Goal: Task Accomplishment & Management: Use online tool/utility

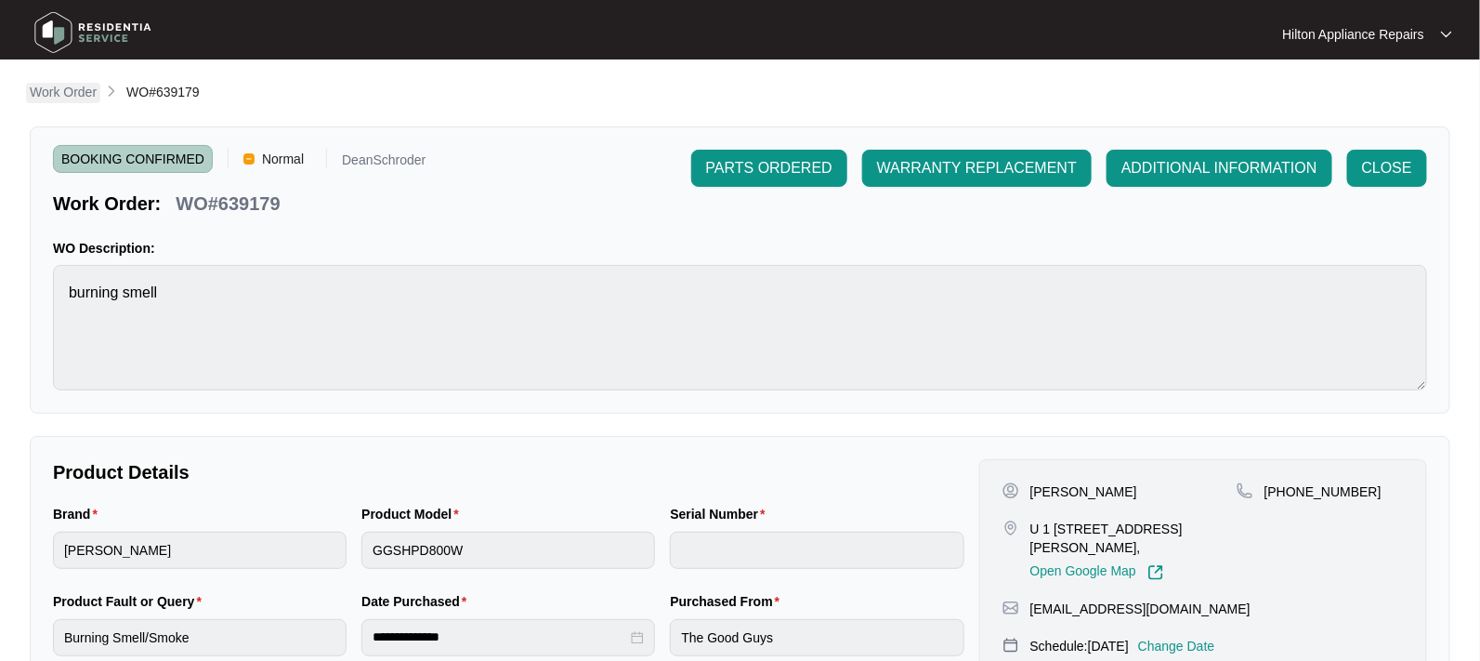
click at [58, 91] on p "Work Order" at bounding box center [63, 92] width 67 height 19
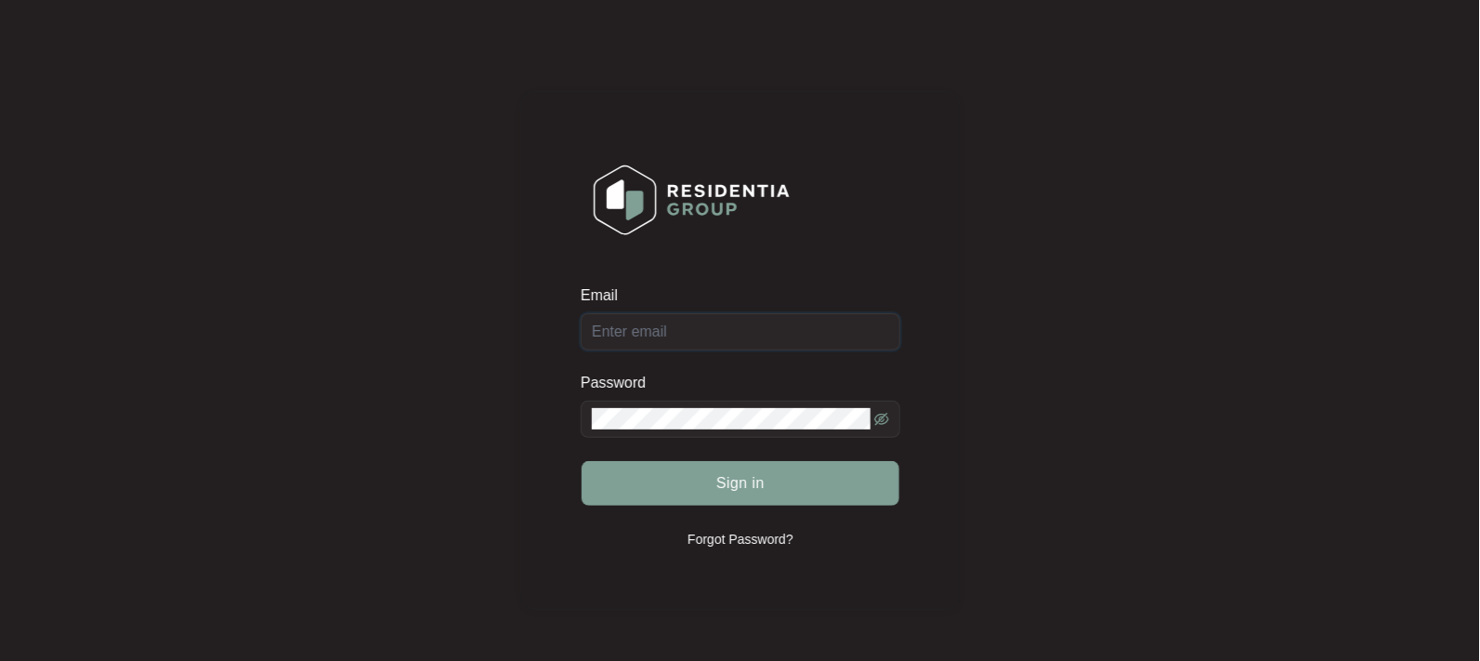
type input "Enquiries@hiltonappliancerepairs.com.au"
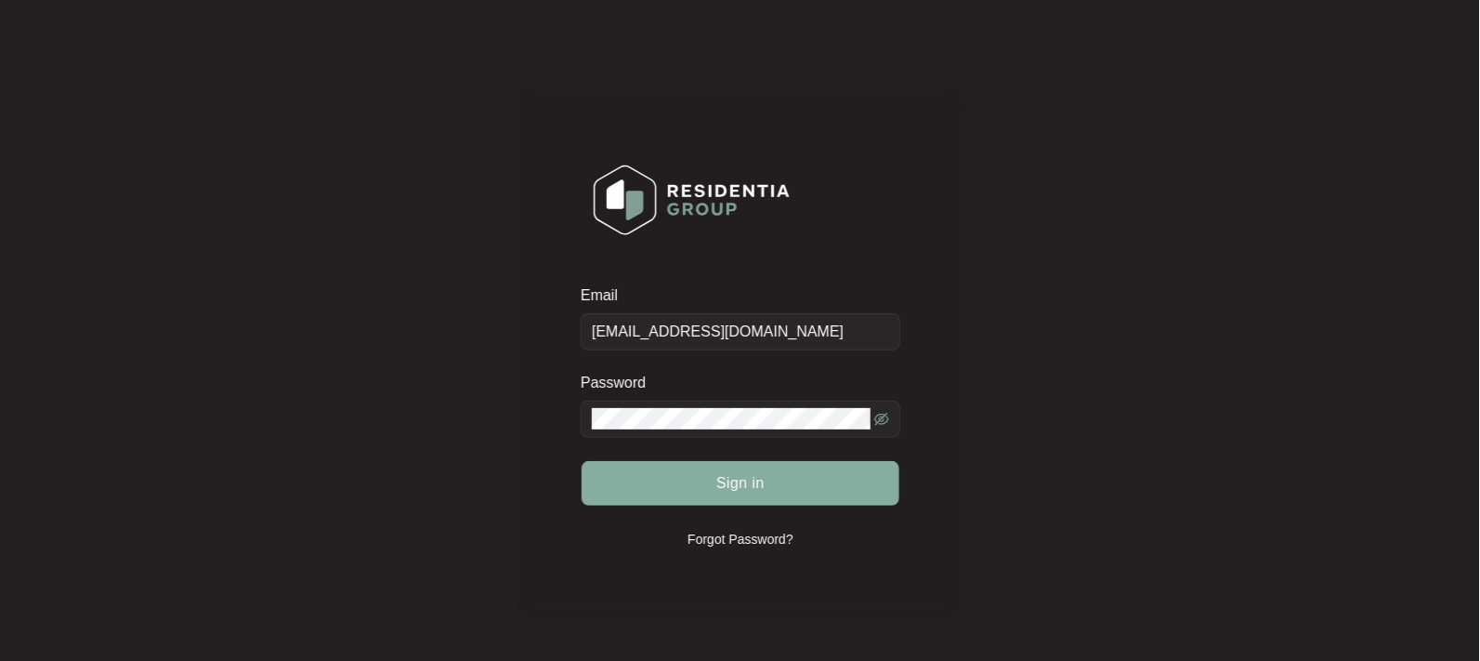
click at [697, 478] on button "Sign in" at bounding box center [741, 483] width 318 height 45
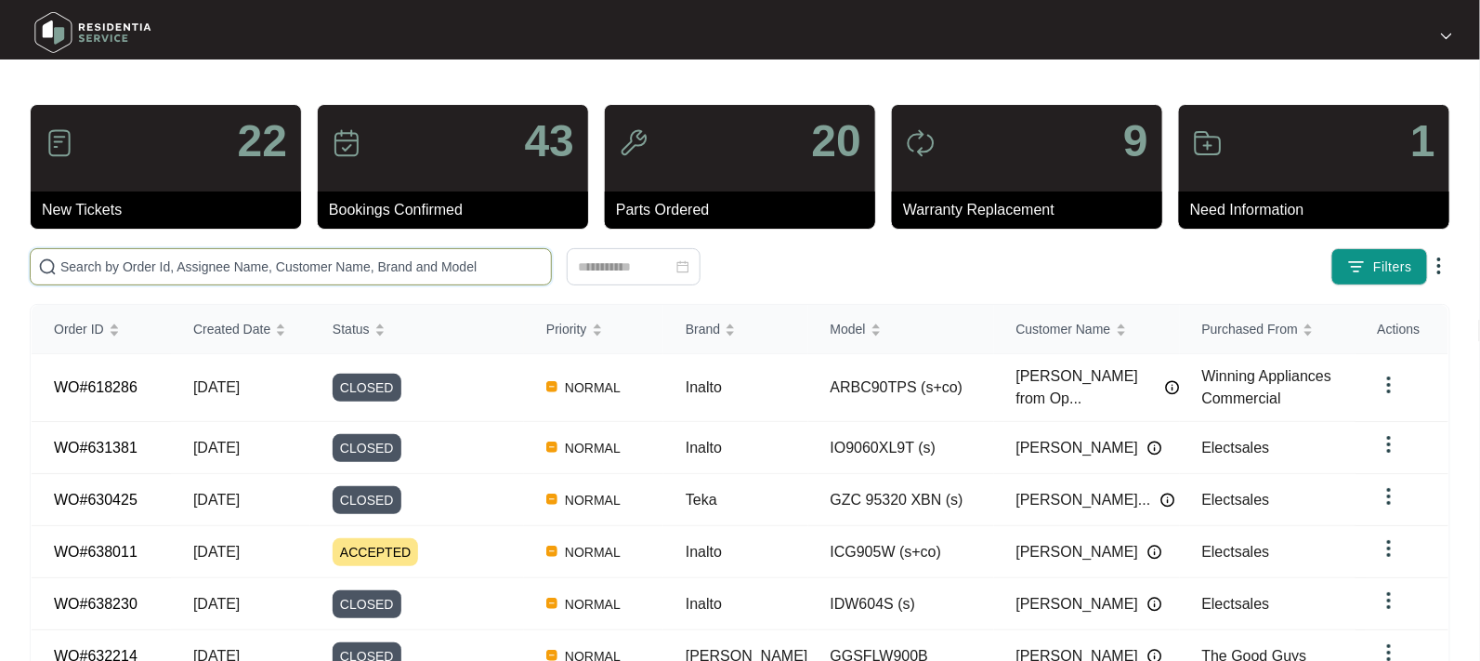
click at [68, 265] on input "text" at bounding box center [301, 266] width 483 height 20
paste input "WO#638695"
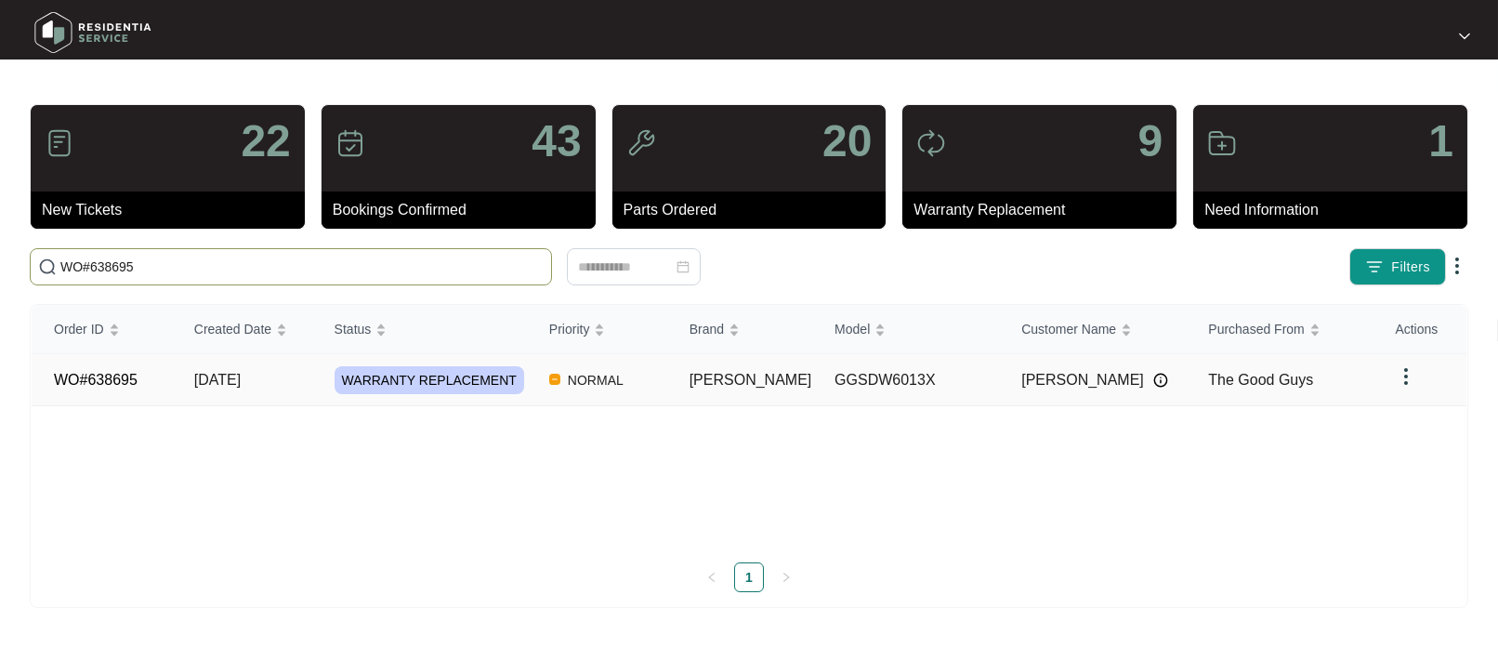
type input "WO#638695"
click at [232, 374] on span "[DATE]" at bounding box center [217, 380] width 46 height 16
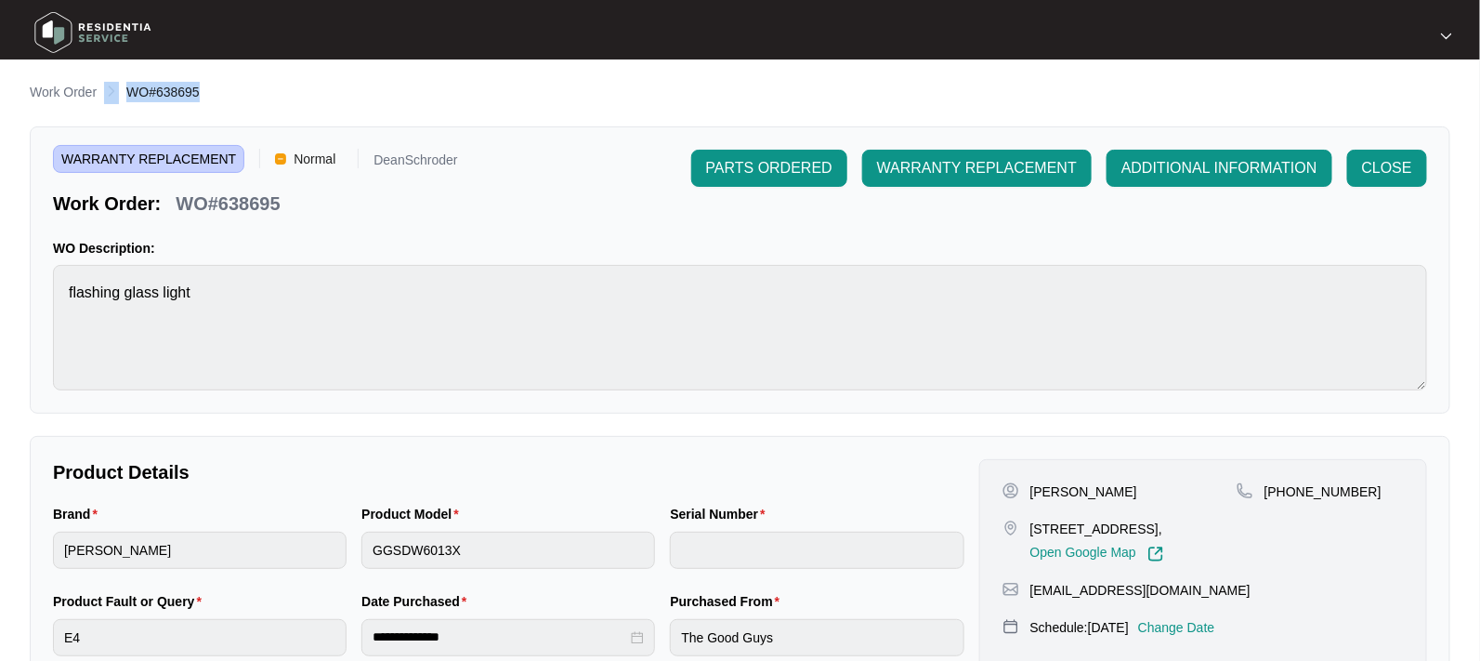
drag, startPoint x: 211, startPoint y: 87, endPoint x: 119, endPoint y: 94, distance: 92.2
click at [119, 94] on div "Work Order WO#638695" at bounding box center [740, 93] width 1420 height 22
copy ol "WO#638695"
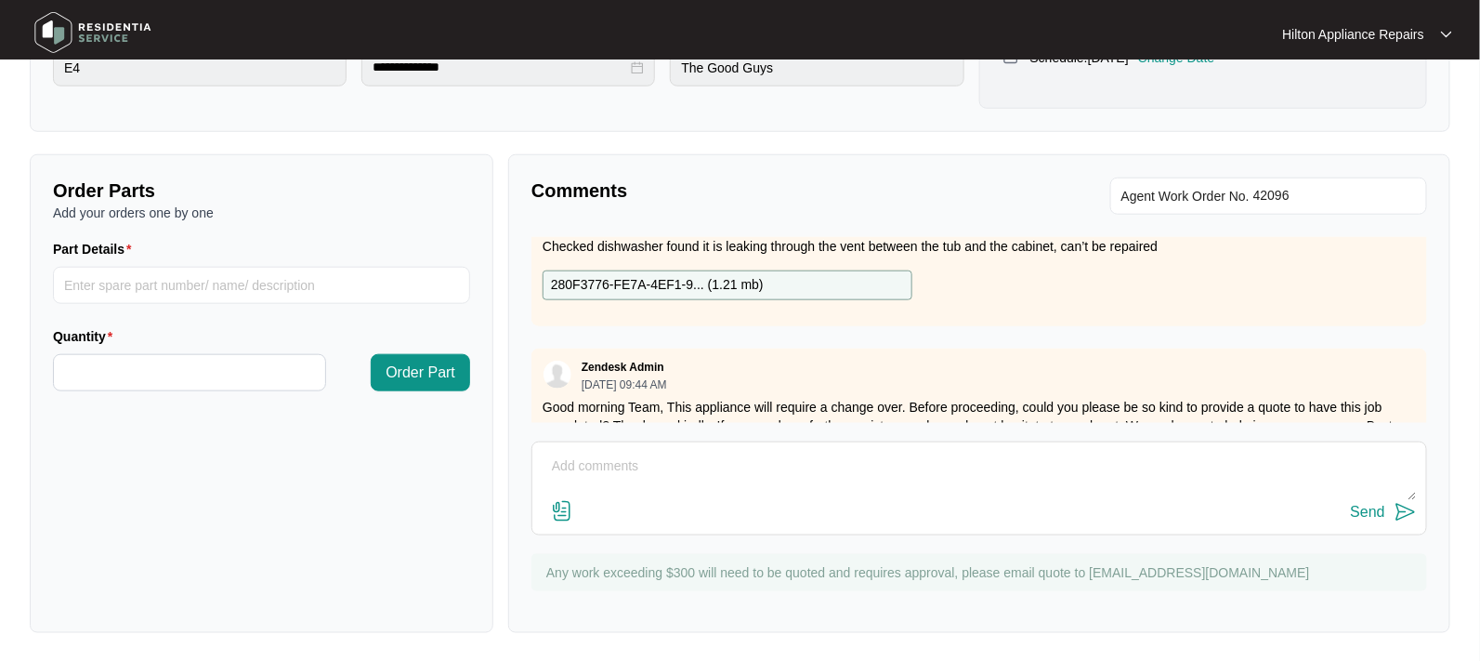
scroll to position [388, 0]
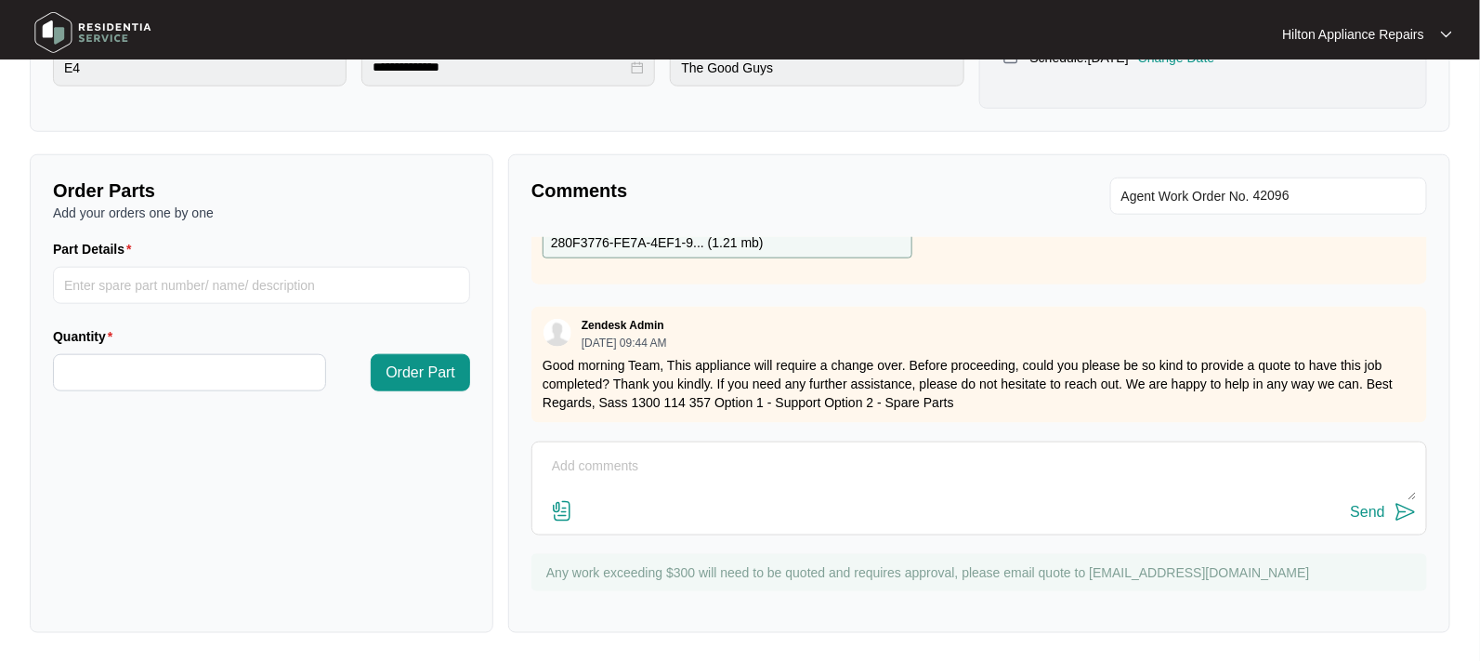
click at [591, 460] on textarea at bounding box center [979, 475] width 875 height 48
click at [603, 464] on textarea "Hi Team, Indicial attendance" at bounding box center [979, 475] width 875 height 48
click at [713, 489] on textarea "Hi Team, - Indicial attendance" at bounding box center [979, 475] width 875 height 48
click at [678, 469] on textarea "Hi Team, - Indicial attendance $169 - Install replacement diswasher" at bounding box center [979, 475] width 875 height 48
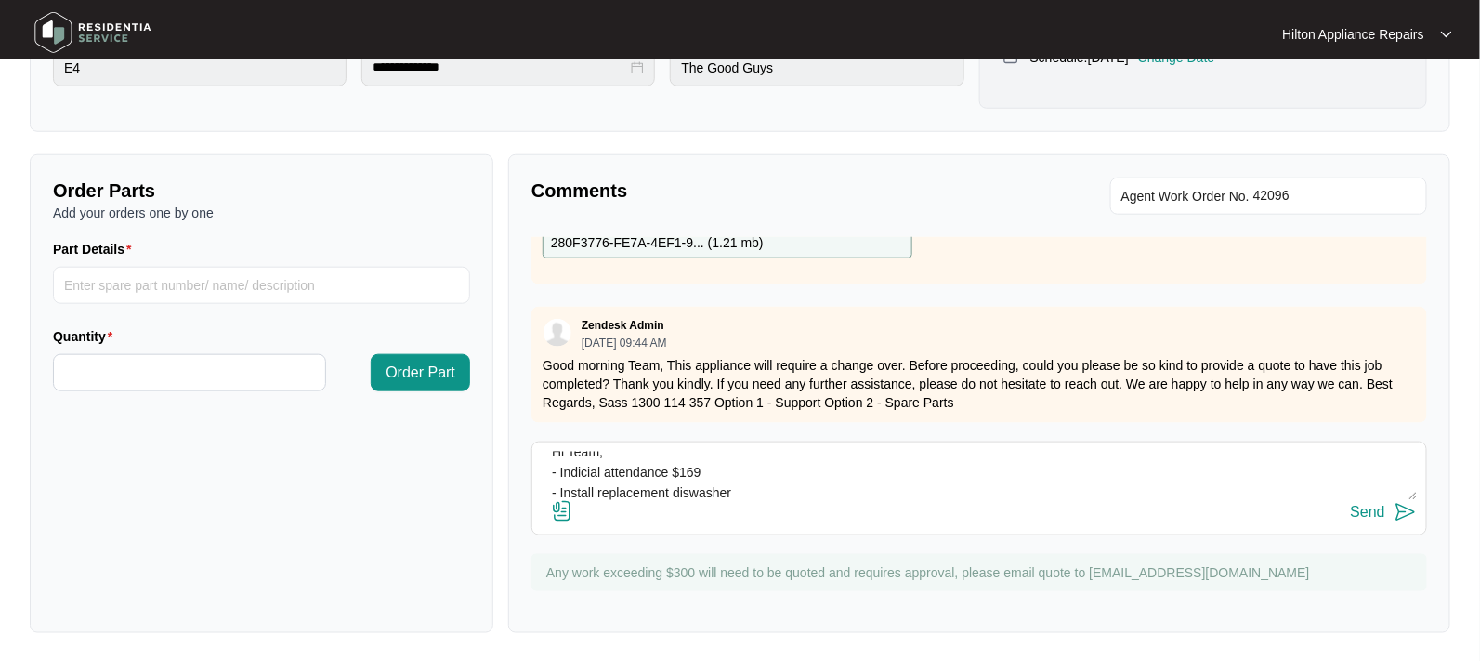
click at [668, 466] on textarea "Hi Team, - Indicial attendance $169 - Install replacement diswasher" at bounding box center [979, 475] width 875 height 48
click at [752, 492] on textarea "Hi Team, - Indicial attendance - $169 - Install replacement diswasher" at bounding box center [979, 475] width 875 height 48
drag, startPoint x: 685, startPoint y: 477, endPoint x: 683, endPoint y: 487, distance: 10.4
click at [746, 467] on textarea "Hi Team, - Indicial attendance - $169 - Install replacement dishwasher -$329 - …" at bounding box center [979, 475] width 875 height 48
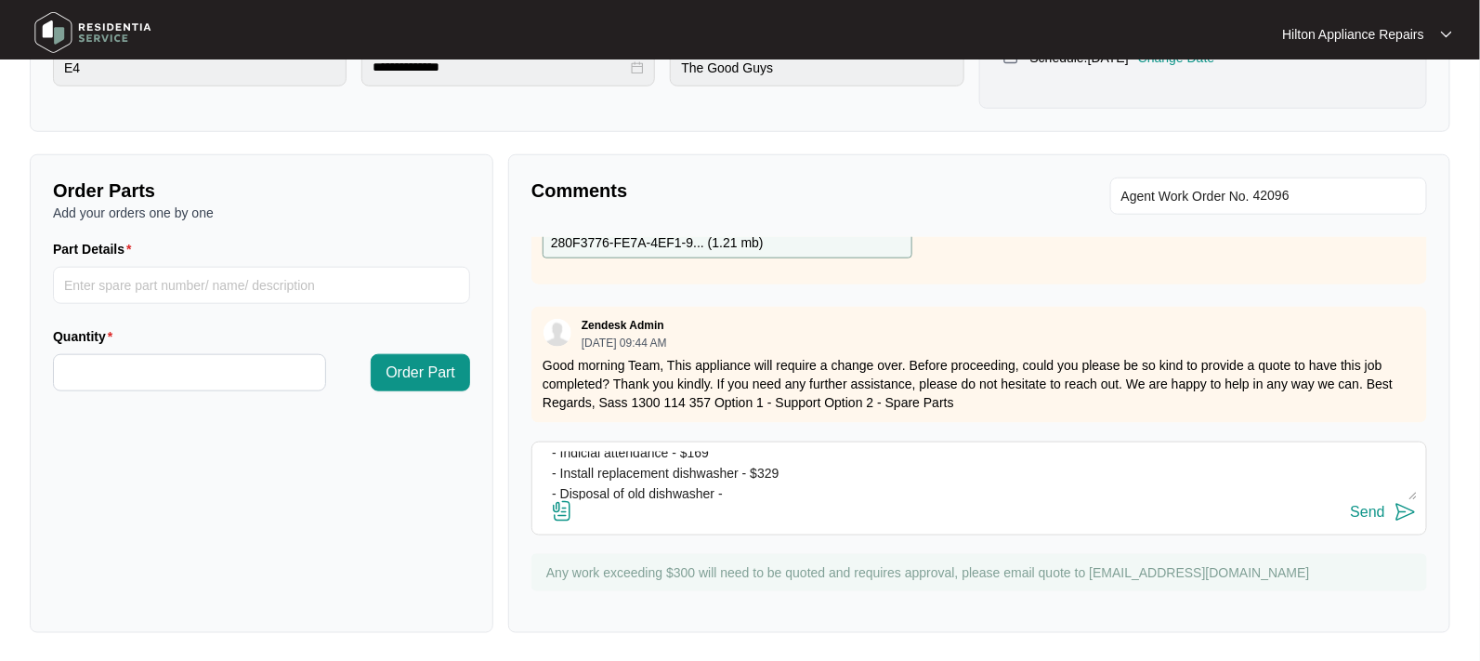
click at [735, 492] on textarea "Hi Team, - Indicial attendance - $169 - Install replacement dishwasher - $329 -…" at bounding box center [979, 475] width 875 height 48
type textarea "Hi Team, - Indicial attendance - $169 - Install replacement dishwasher - $329 -…"
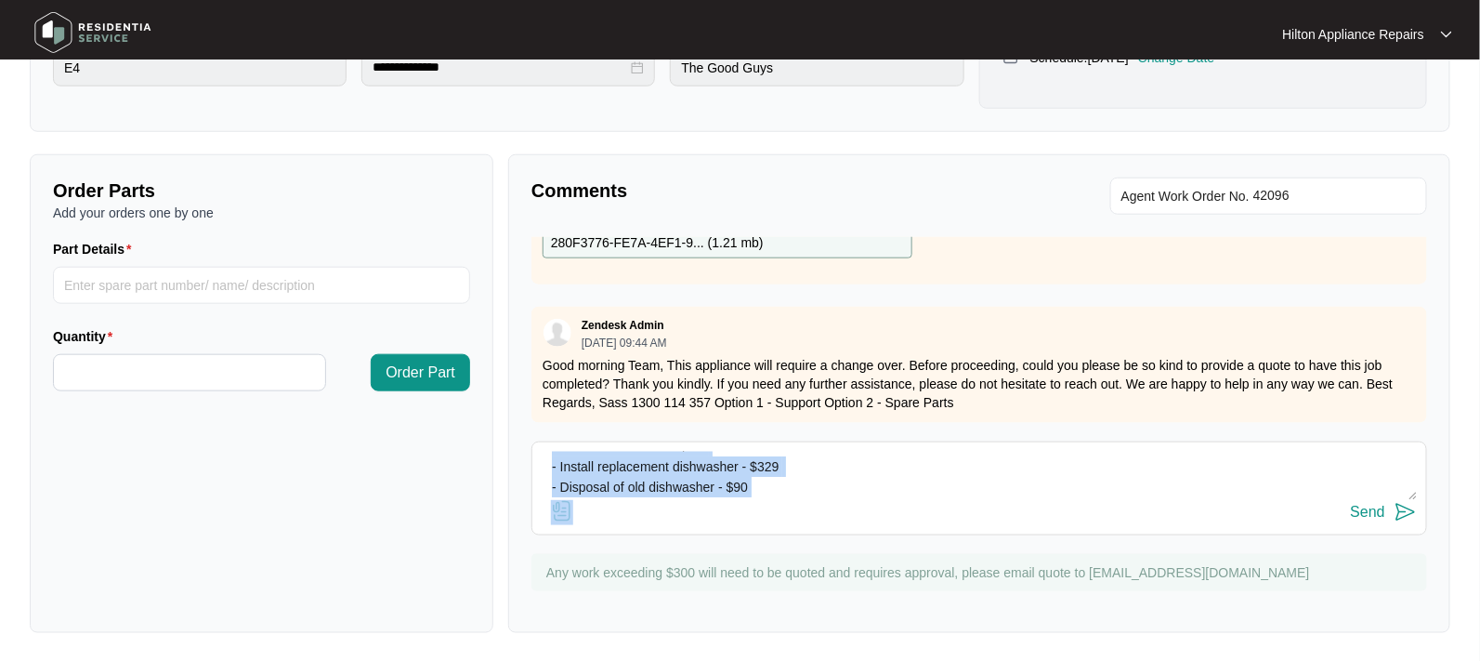
scroll to position [0, 0]
drag, startPoint x: 802, startPoint y: 503, endPoint x: 542, endPoint y: 429, distance: 270.3
click at [542, 429] on div "Comments Agent Work Order No. Zendesk Admin [DATE] 07:19 AM exploded attached I…" at bounding box center [979, 393] width 942 height 478
click at [845, 491] on textarea "Hi Team, - Indicial attendance - $169 - Install replacement dishwasher - $329 -…" at bounding box center [979, 475] width 875 height 48
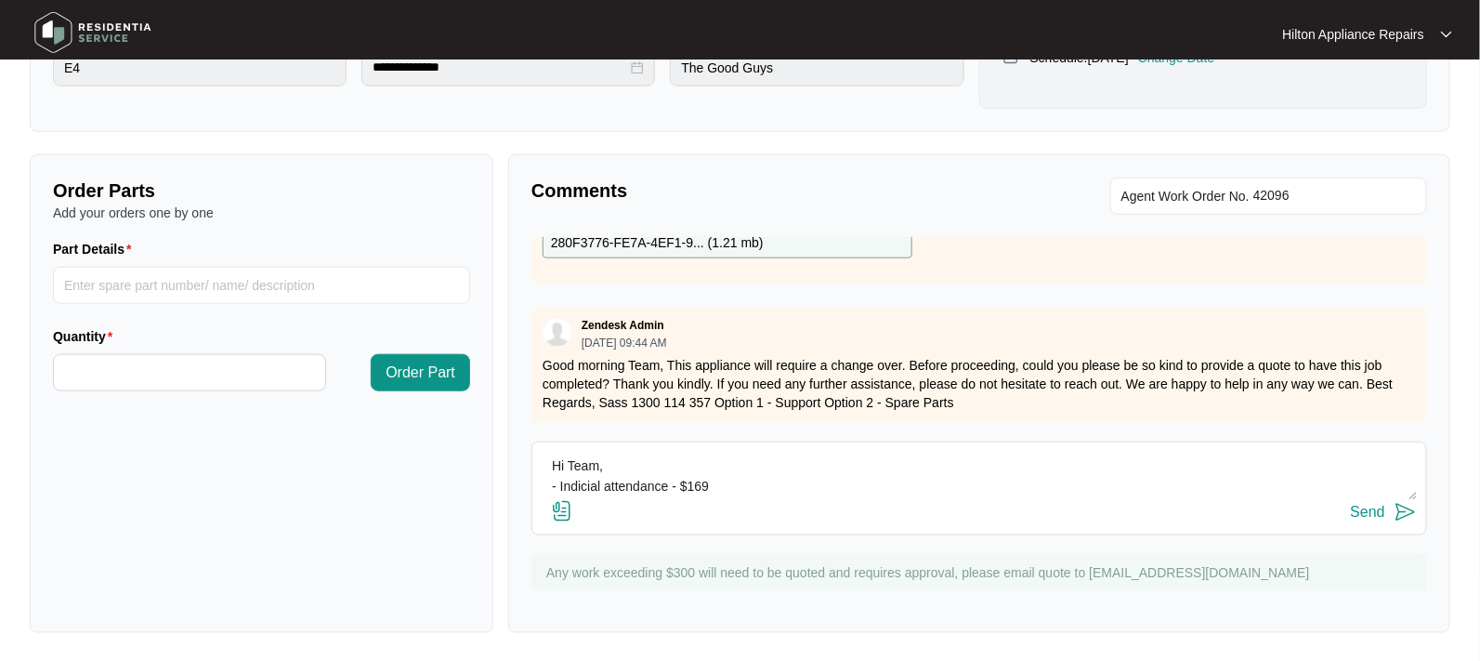
drag, startPoint x: 765, startPoint y: 488, endPoint x: 527, endPoint y: 438, distance: 242.9
click at [527, 438] on div "Comments Agent Work Order No. Zendesk Admin [DATE] 07:19 AM exploded attached I…" at bounding box center [979, 393] width 942 height 478
click at [1362, 511] on div "Send" at bounding box center [1368, 512] width 34 height 17
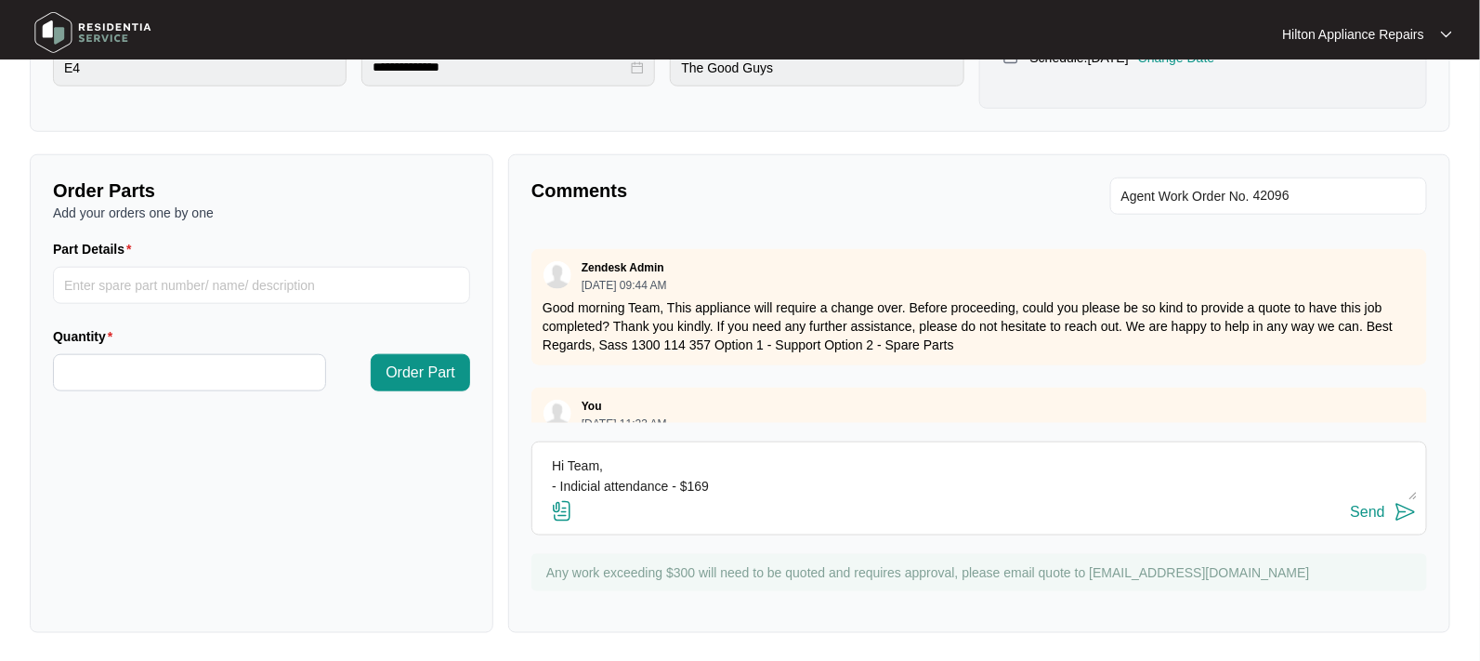
scroll to position [490, 0]
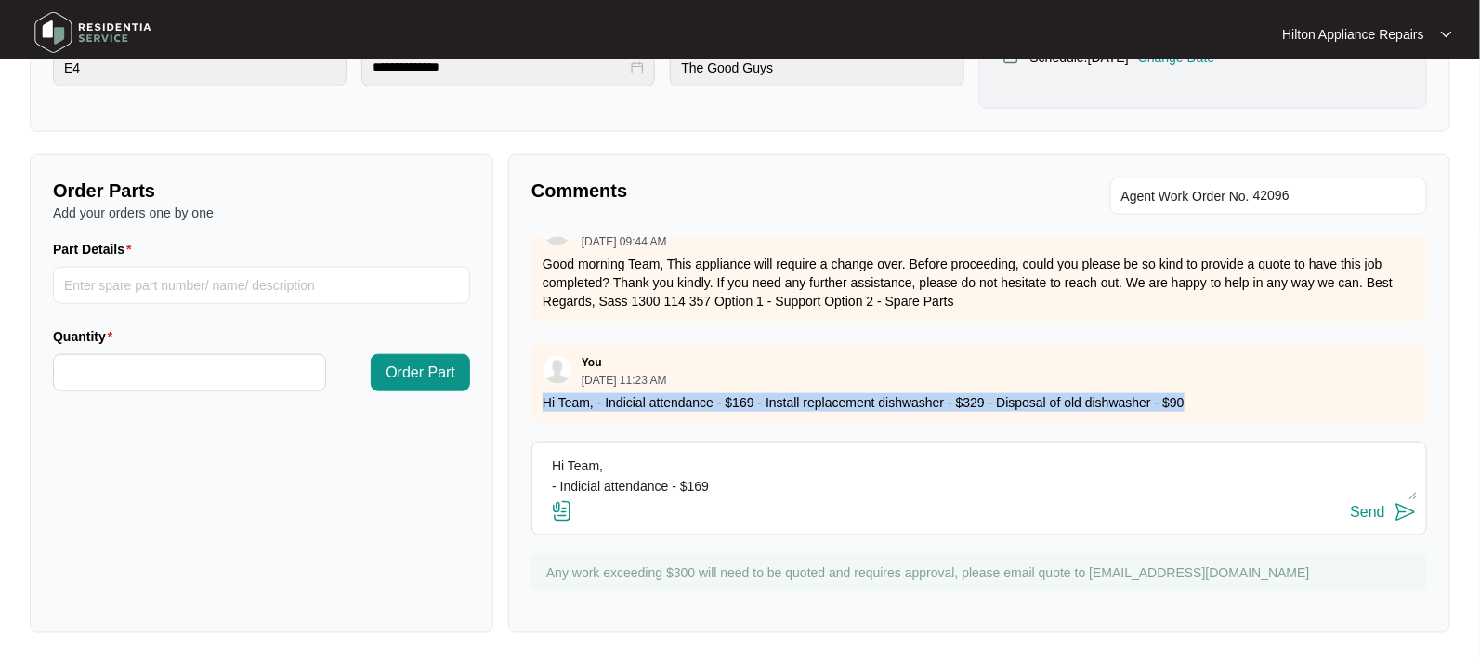
drag, startPoint x: 1184, startPoint y: 385, endPoint x: 530, endPoint y: 385, distance: 654.0
click at [531, 385] on div "You [DATE] 11:23 AM Hi Team, - Indicial attendance - $169 - Install replacement…" at bounding box center [979, 383] width 896 height 79
copy p "Hi Team, - Indicial attendance - $169 - Install replacement dishwasher - $329 -…"
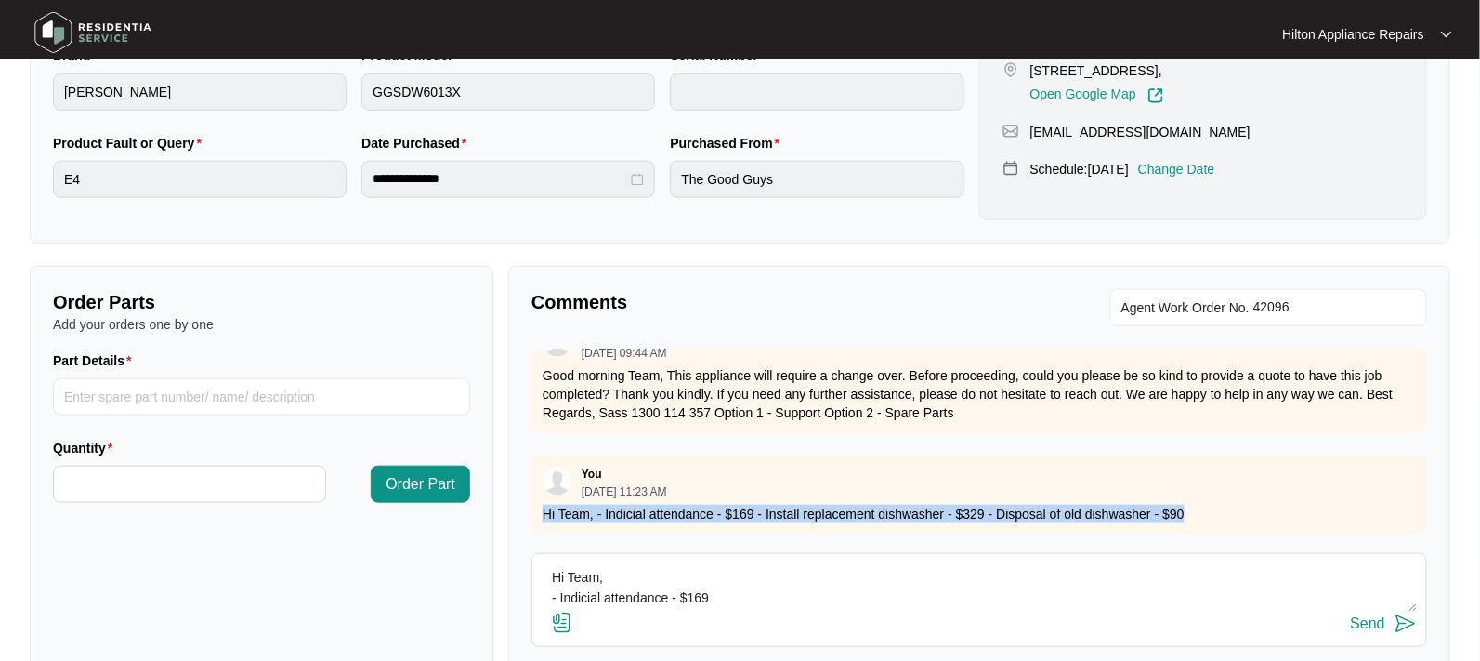
scroll to position [569, 0]
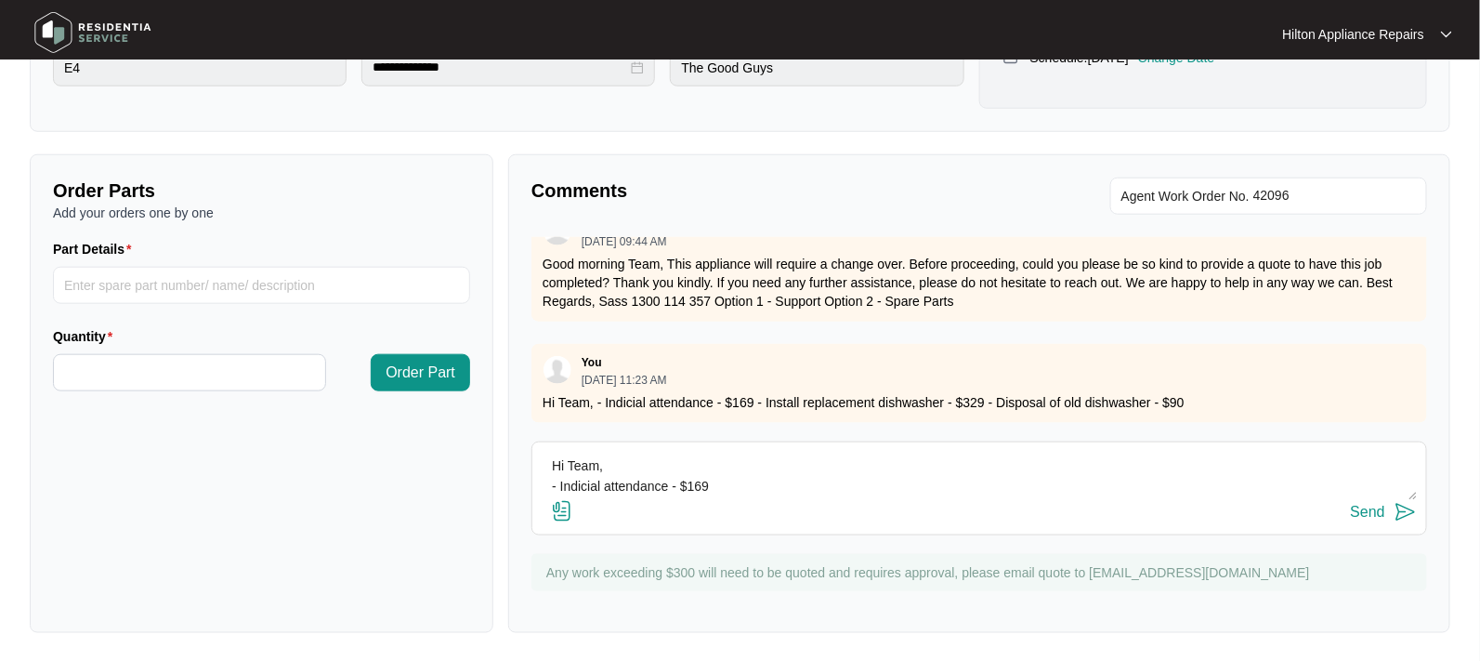
click at [450, 473] on div "Order Parts Add your orders one by one Part Details Quantity Order Part" at bounding box center [262, 393] width 464 height 478
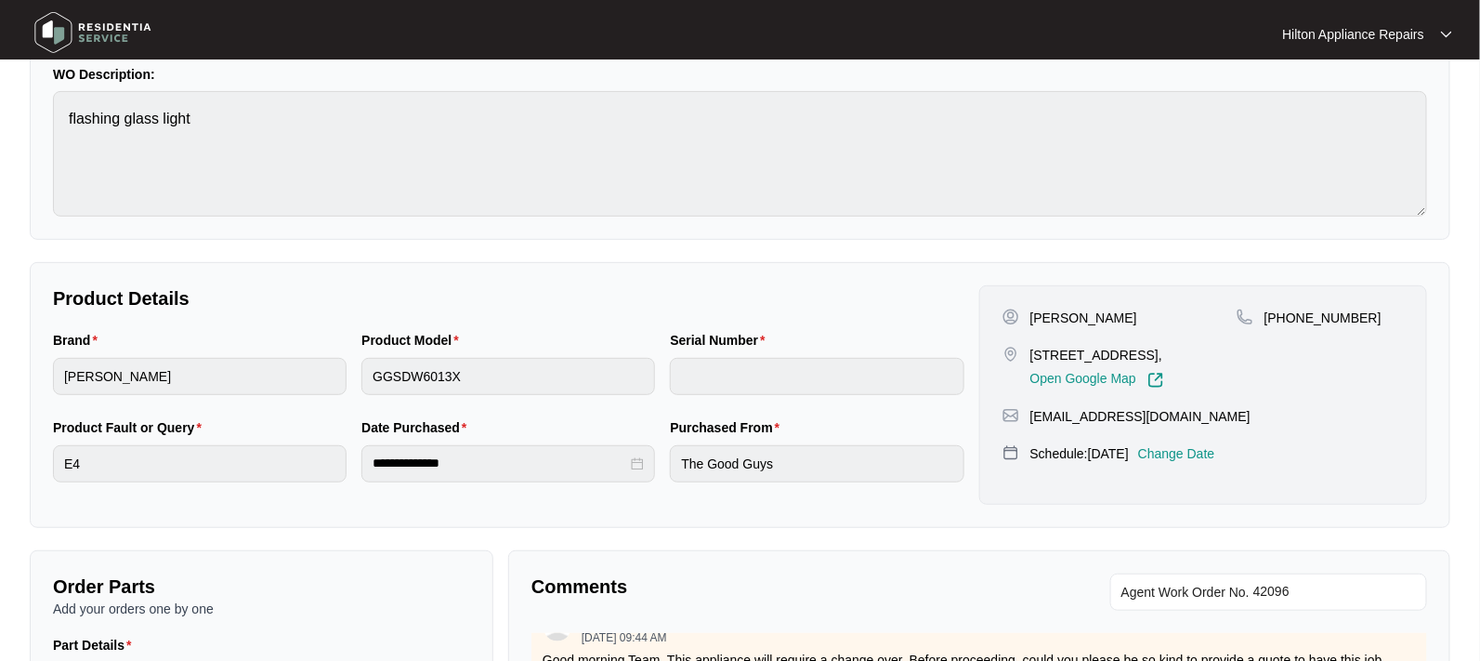
scroll to position [0, 0]
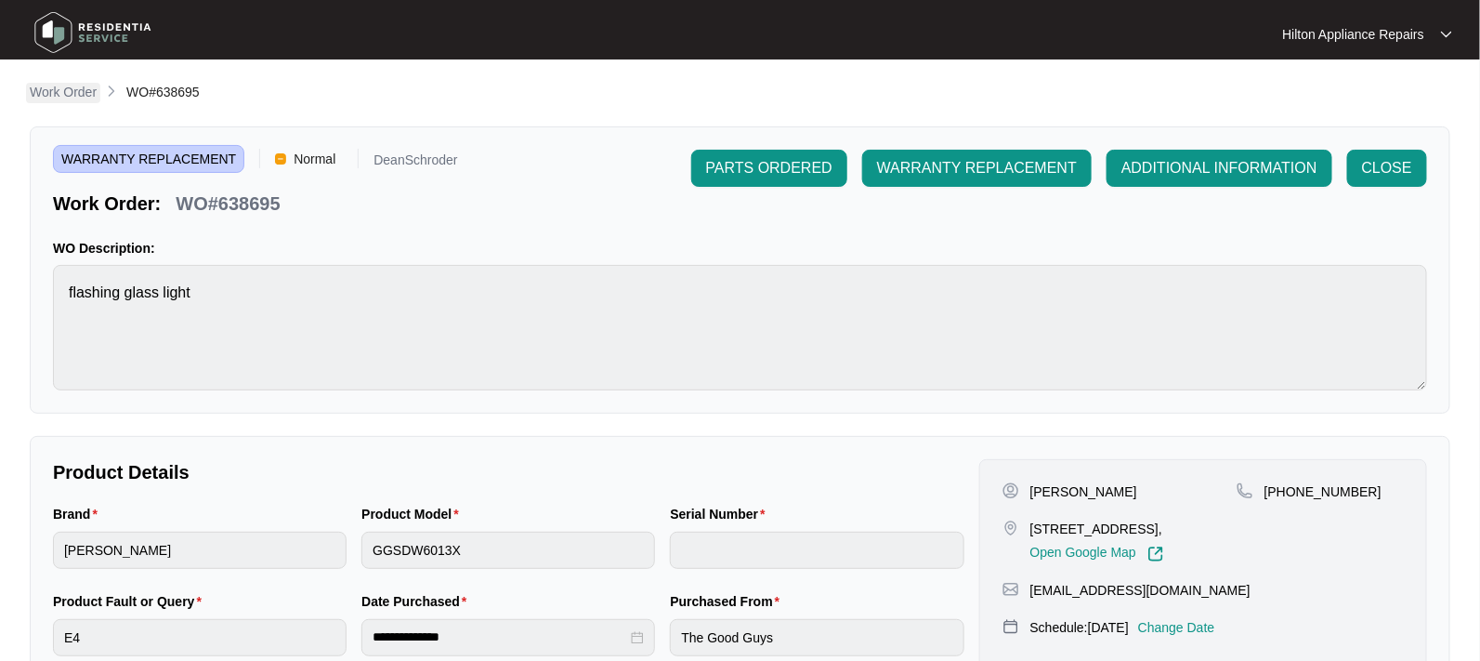
click at [60, 96] on p "Work Order" at bounding box center [63, 92] width 67 height 19
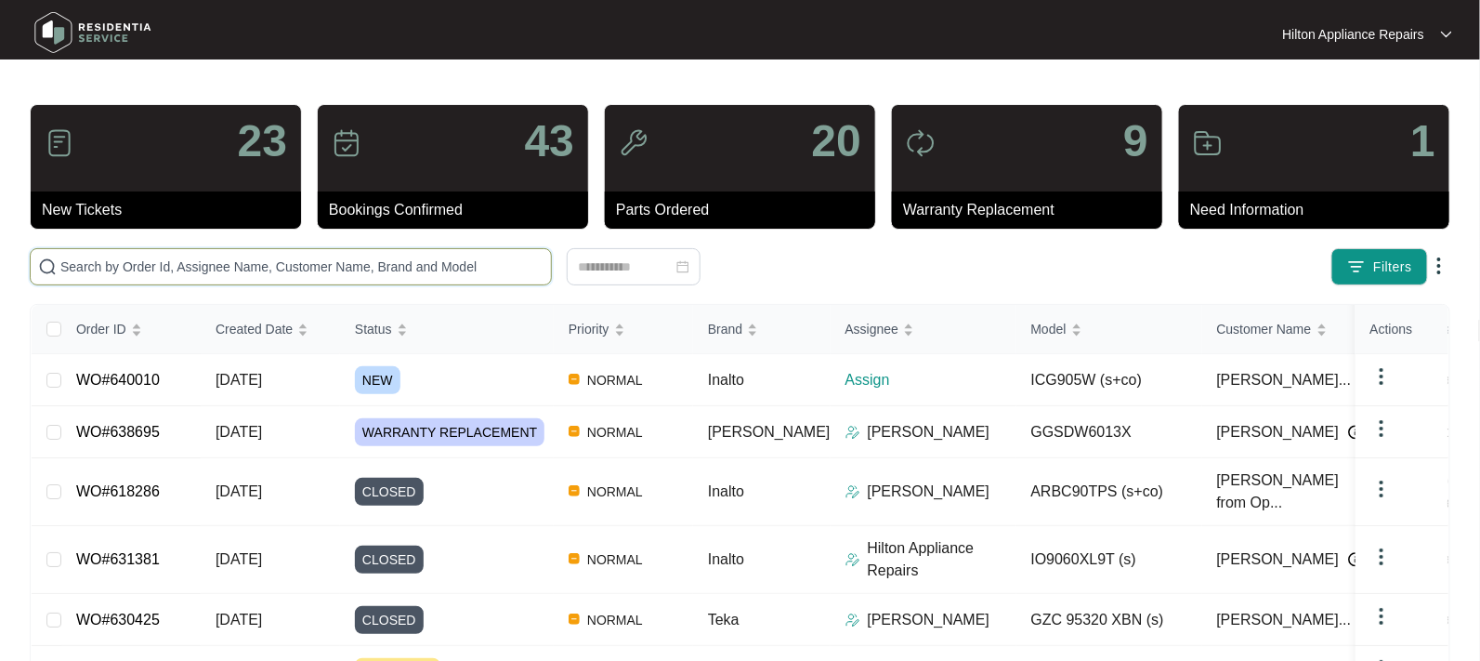
click at [107, 267] on input "text" at bounding box center [301, 266] width 483 height 20
paste input "640010"
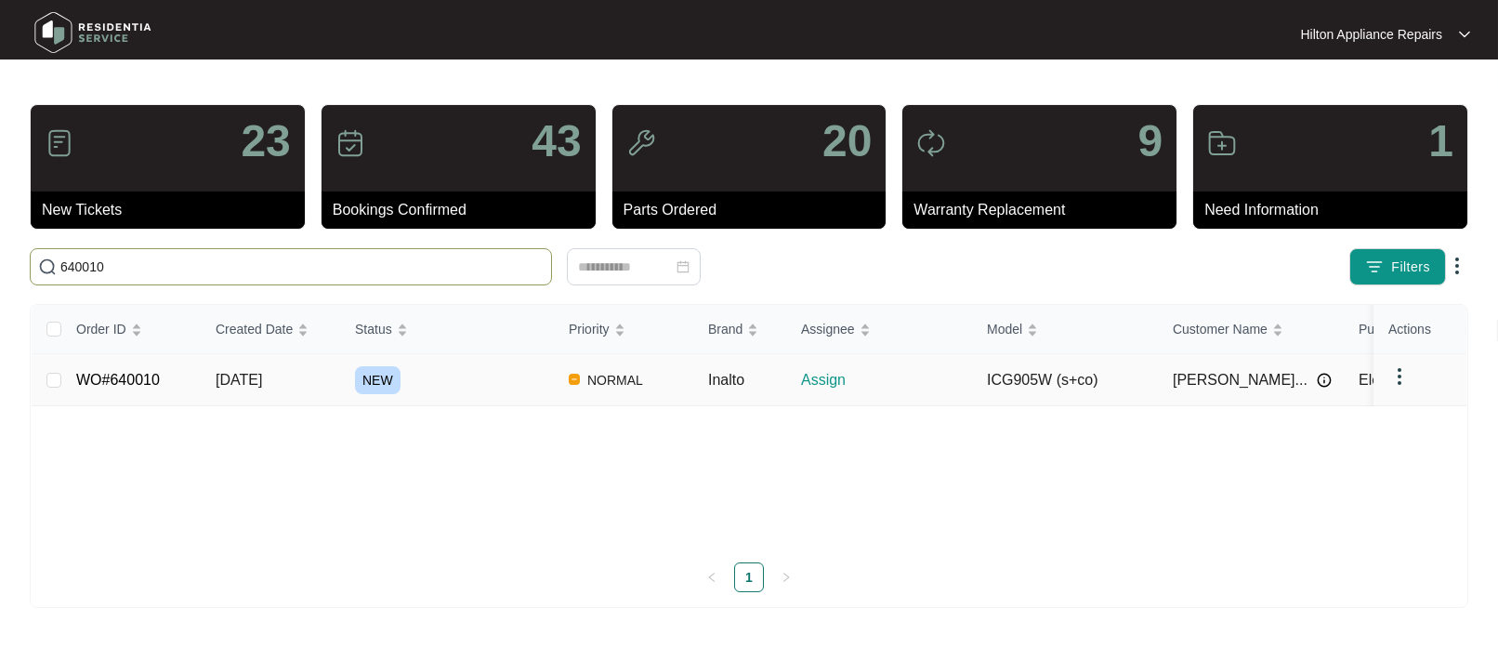
type input "640010"
click at [254, 383] on span "[DATE]" at bounding box center [239, 380] width 46 height 16
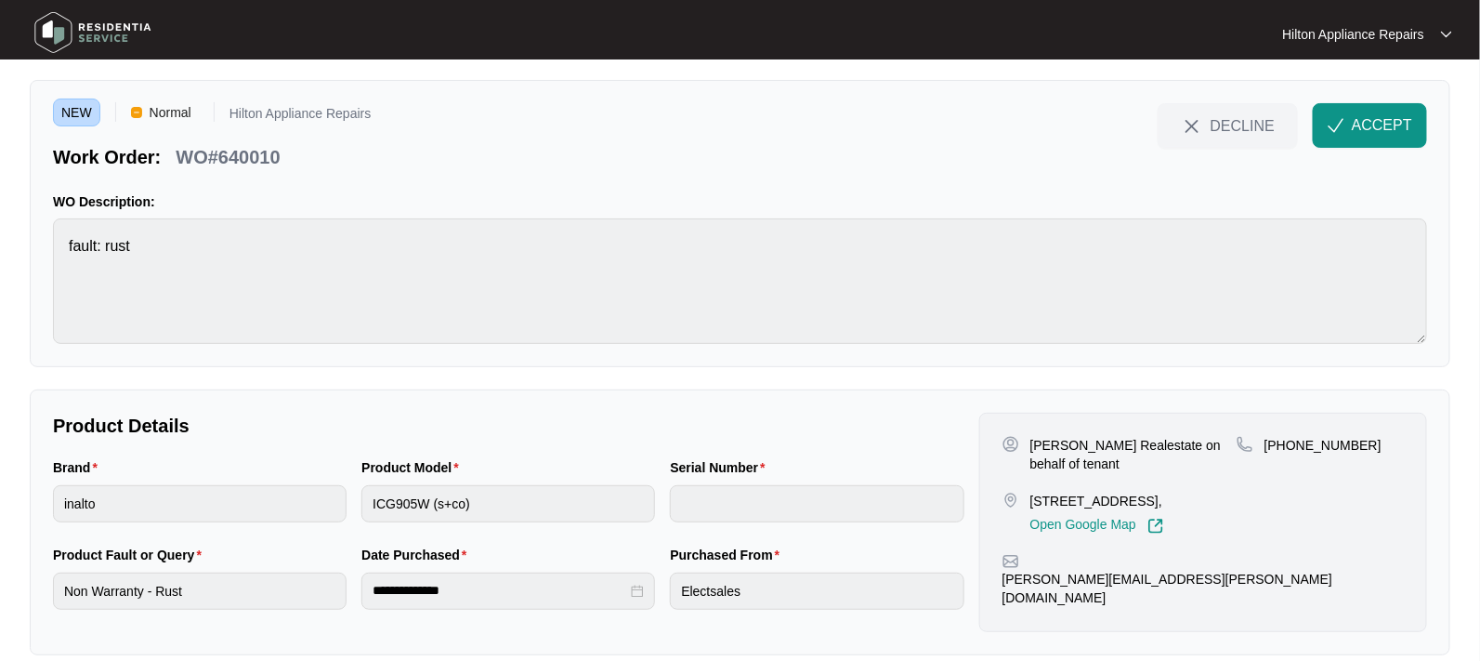
scroll to position [70, 0]
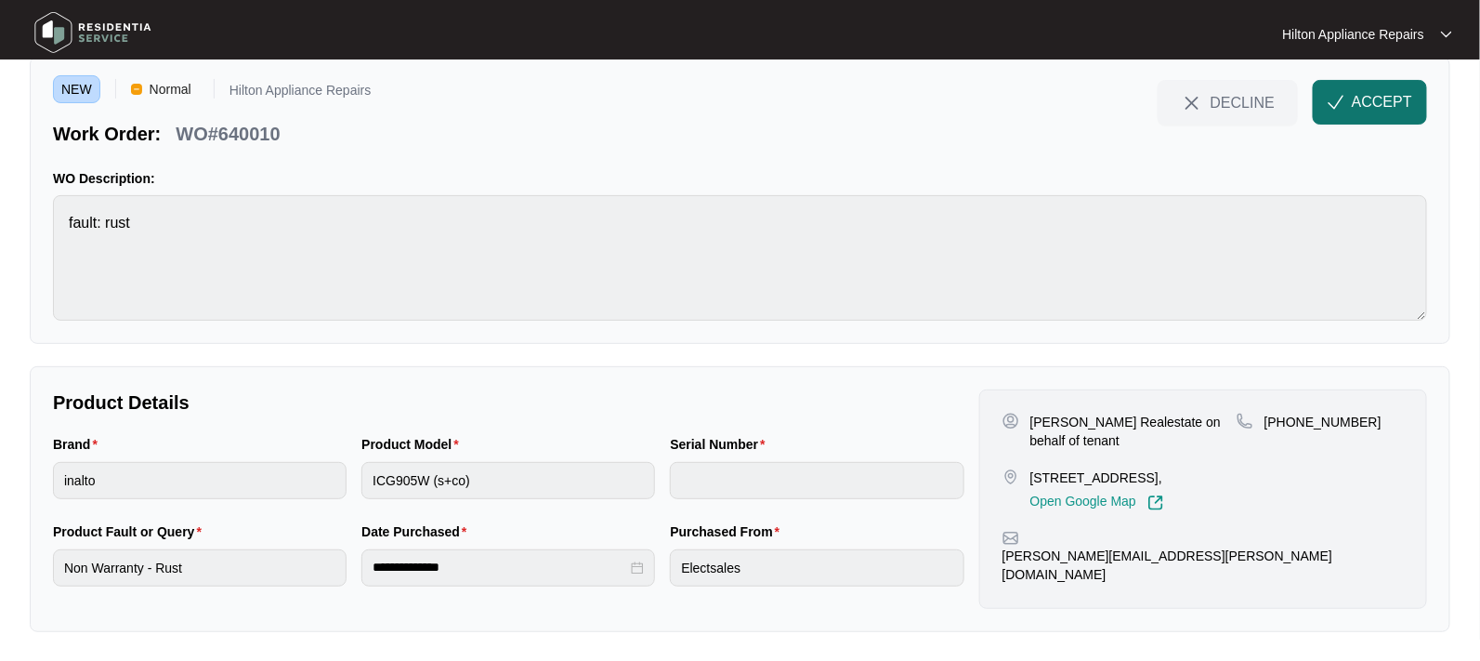
click at [1367, 98] on span "ACCEPT" at bounding box center [1382, 102] width 60 height 22
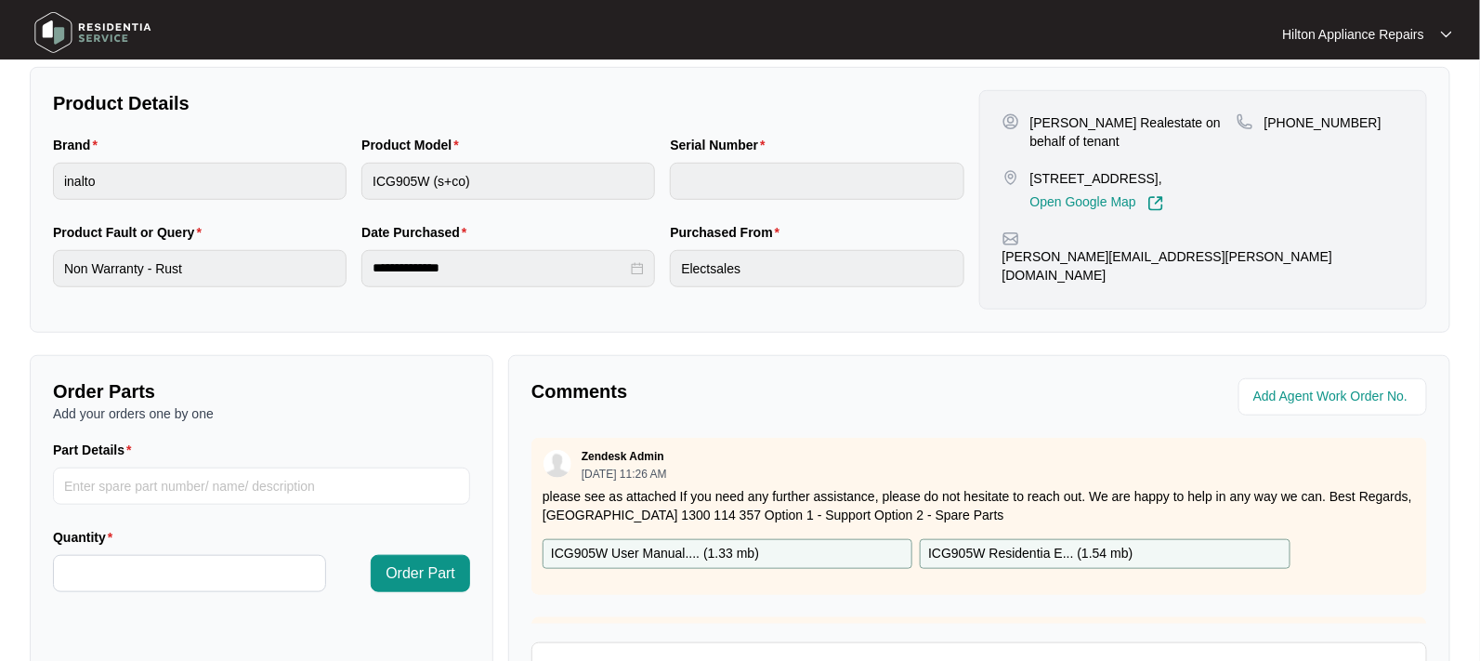
scroll to position [0, 0]
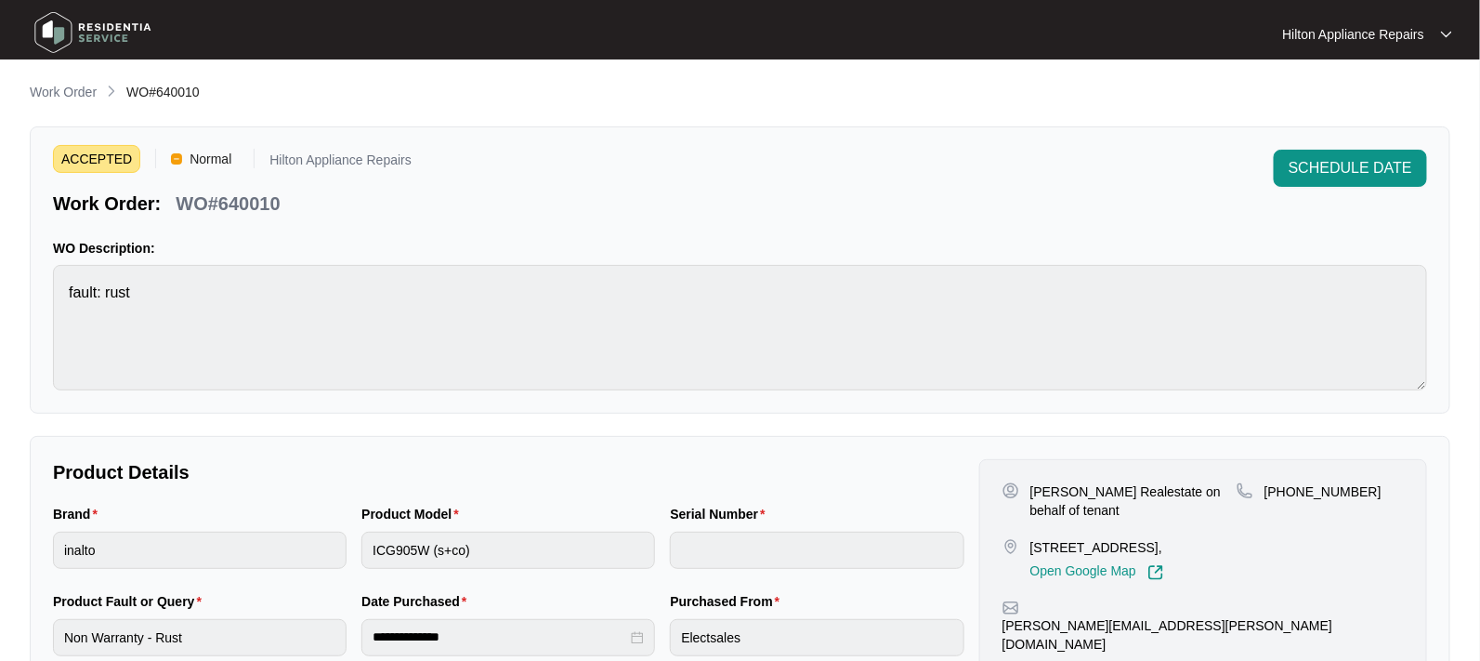
drag, startPoint x: 1168, startPoint y: 544, endPoint x: 1033, endPoint y: 543, distance: 134.7
click at [1033, 543] on p "[STREET_ADDRESS]," at bounding box center [1097, 547] width 134 height 19
copy p "[STREET_ADDRESS]"
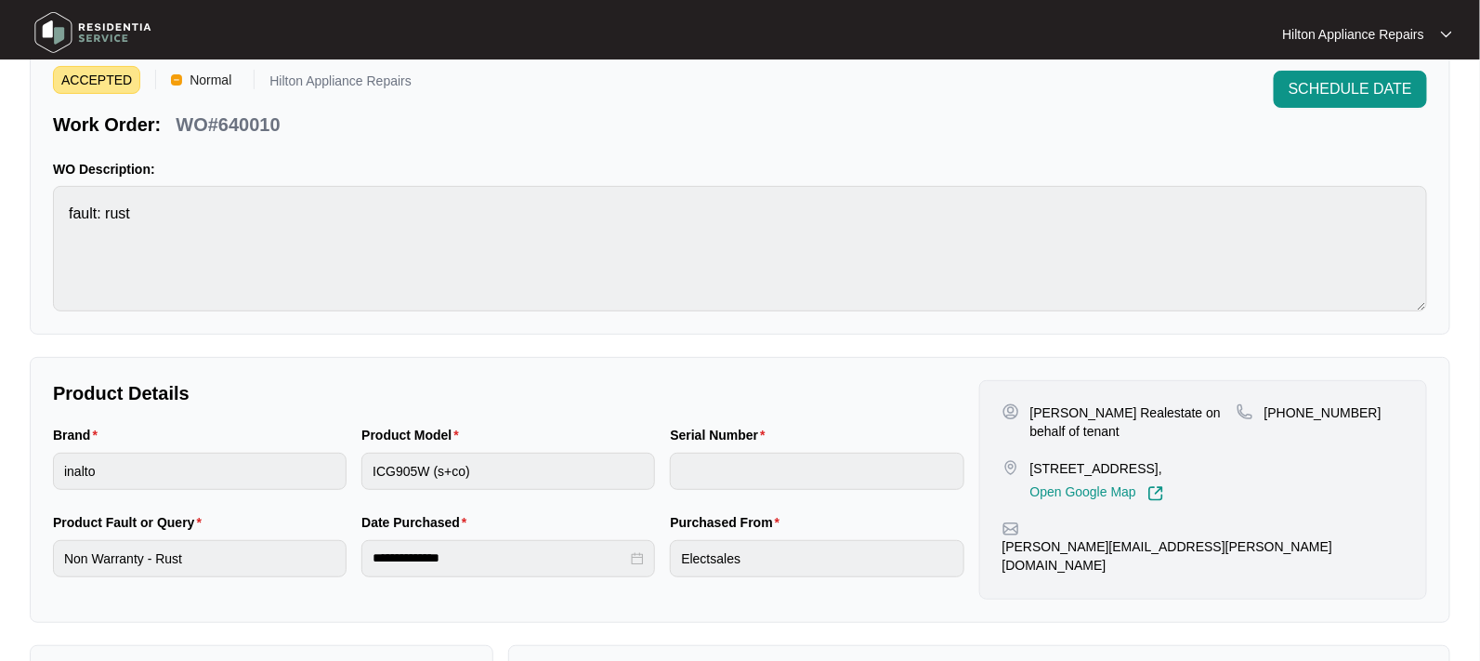
scroll to position [116, 0]
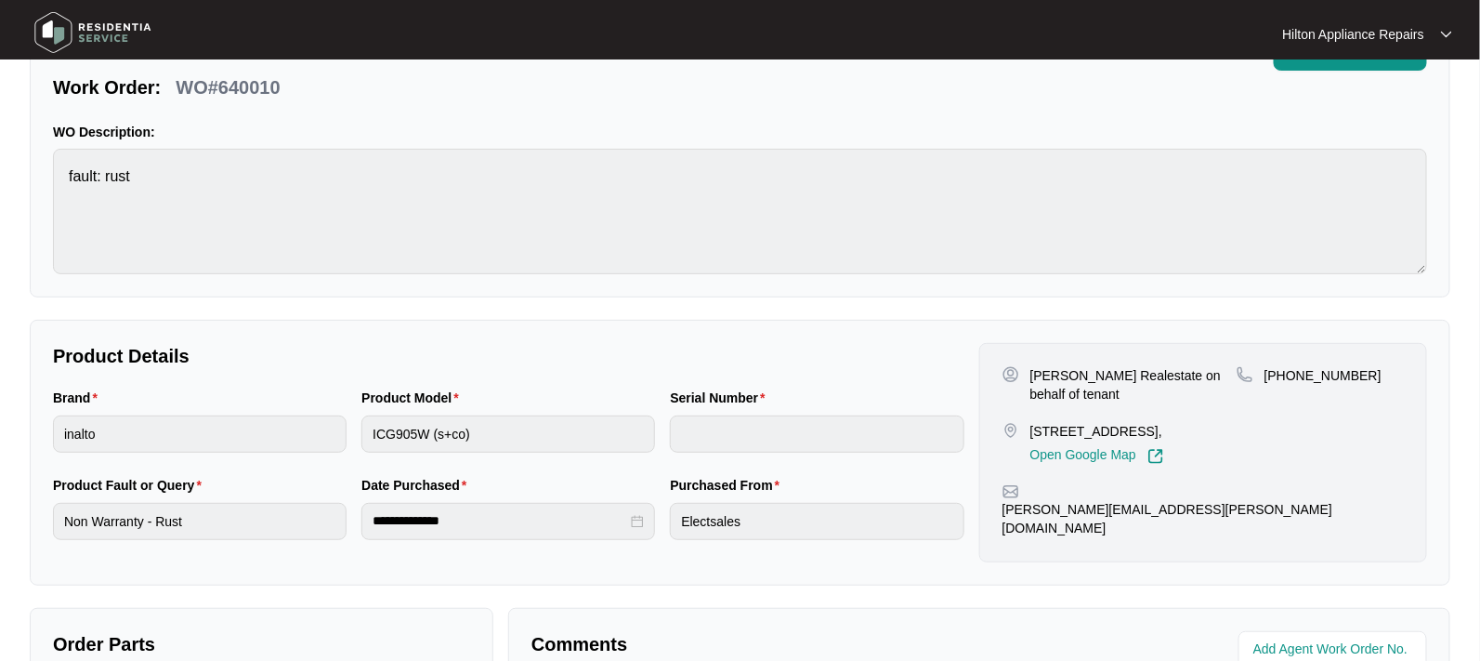
drag, startPoint x: 1128, startPoint y: 397, endPoint x: 1017, endPoint y: 364, distance: 115.2
click at [1017, 366] on div "[PERSON_NAME] Realestate on behalf of tenant" at bounding box center [1119, 384] width 234 height 37
click at [1197, 392] on p "[PERSON_NAME] Realestate on behalf of tenant" at bounding box center [1133, 384] width 206 height 37
drag, startPoint x: 1153, startPoint y: 403, endPoint x: 1062, endPoint y: 391, distance: 91.8
click at [1041, 382] on div "[PERSON_NAME] Realestate on behalf of tenant [STREET_ADDRESS], Open Google Map" at bounding box center [1119, 415] width 234 height 98
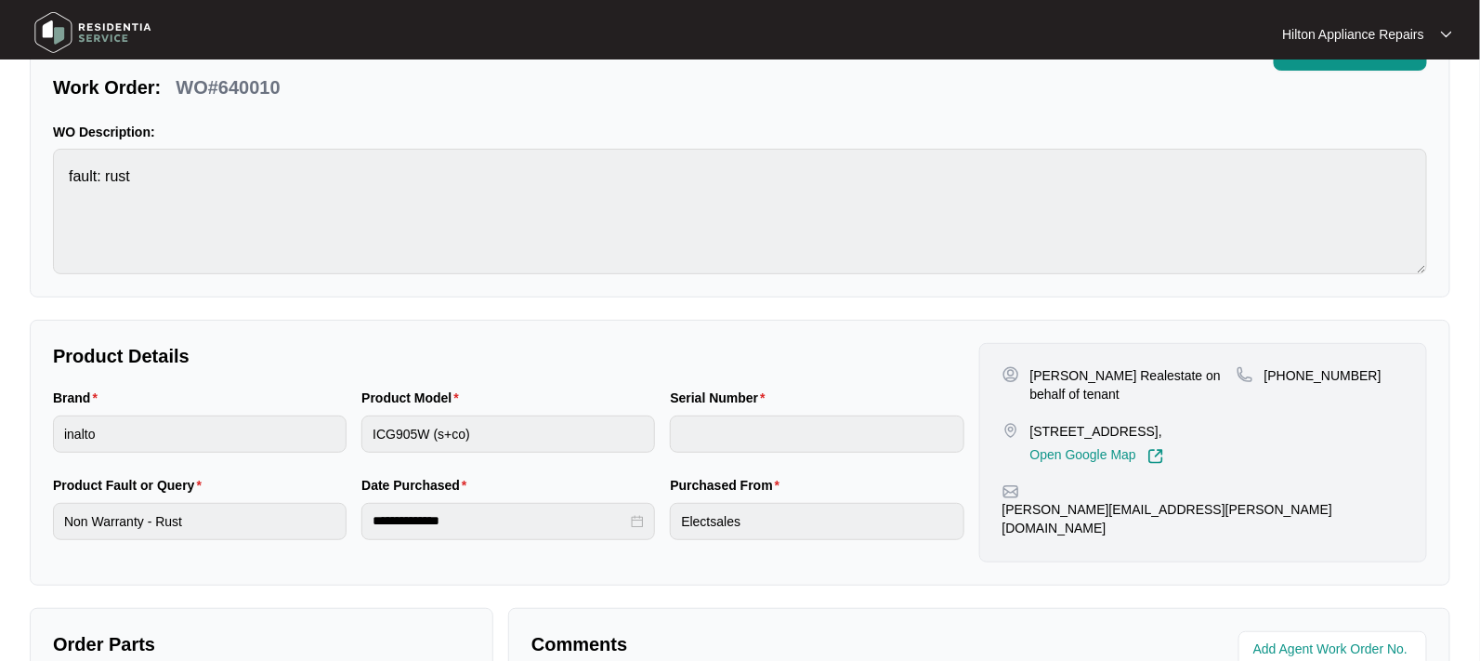
click at [1216, 398] on p "[PERSON_NAME] Realestate on behalf of tenant" at bounding box center [1133, 384] width 206 height 37
drag, startPoint x: 1067, startPoint y: 373, endPoint x: 1032, endPoint y: 362, distance: 36.8
click at [1032, 362] on div "[PERSON_NAME] Realestate on behalf of tenant [STREET_ADDRESS], Open Google Map …" at bounding box center [1203, 452] width 448 height 219
copy p "[PERSON_NAME]"
drag, startPoint x: 1197, startPoint y: 373, endPoint x: 1131, endPoint y: 381, distance: 66.4
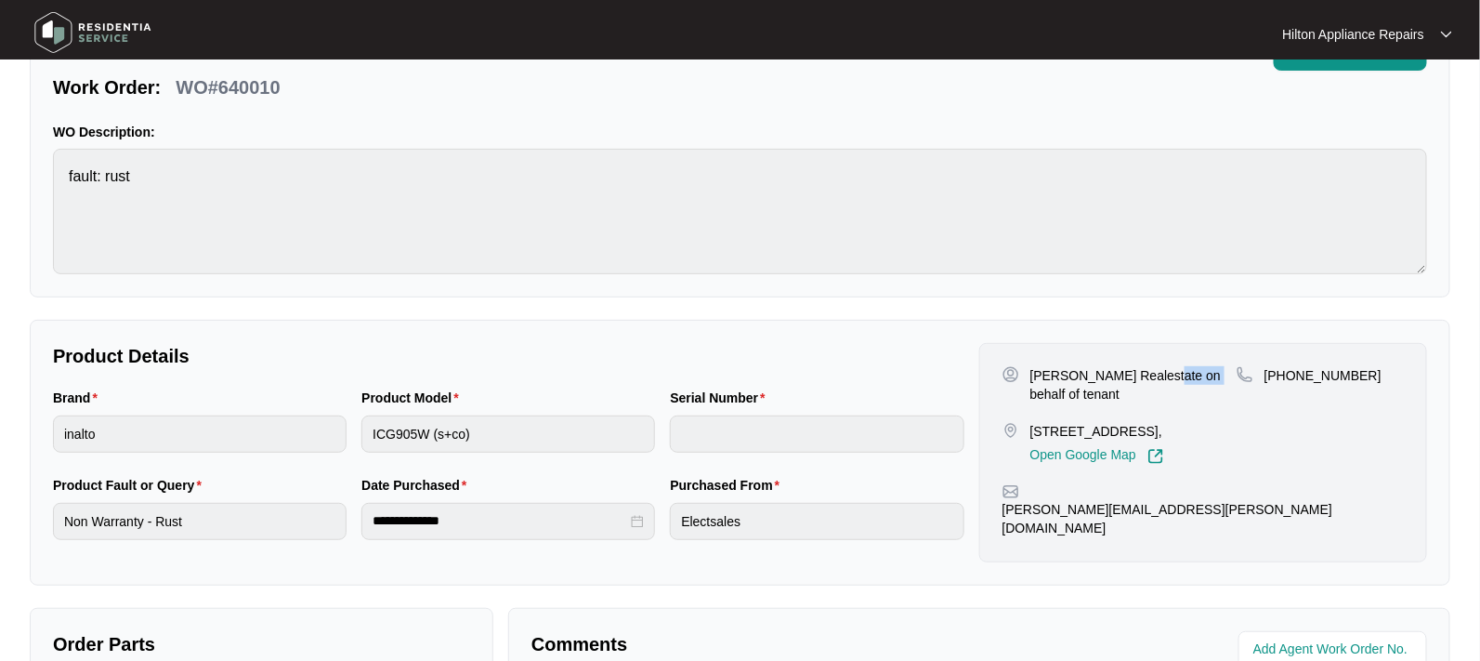
click at [1142, 381] on p "[PERSON_NAME] Realestate on behalf of tenant" at bounding box center [1133, 384] width 206 height 37
drag, startPoint x: 1081, startPoint y: 372, endPoint x: 1131, endPoint y: 372, distance: 49.2
click at [1131, 372] on p "[PERSON_NAME] Realestate on behalf of tenant" at bounding box center [1133, 384] width 206 height 37
copy p "[PERSON_NAME]"
drag, startPoint x: 1344, startPoint y: 376, endPoint x: 1286, endPoint y: 377, distance: 58.5
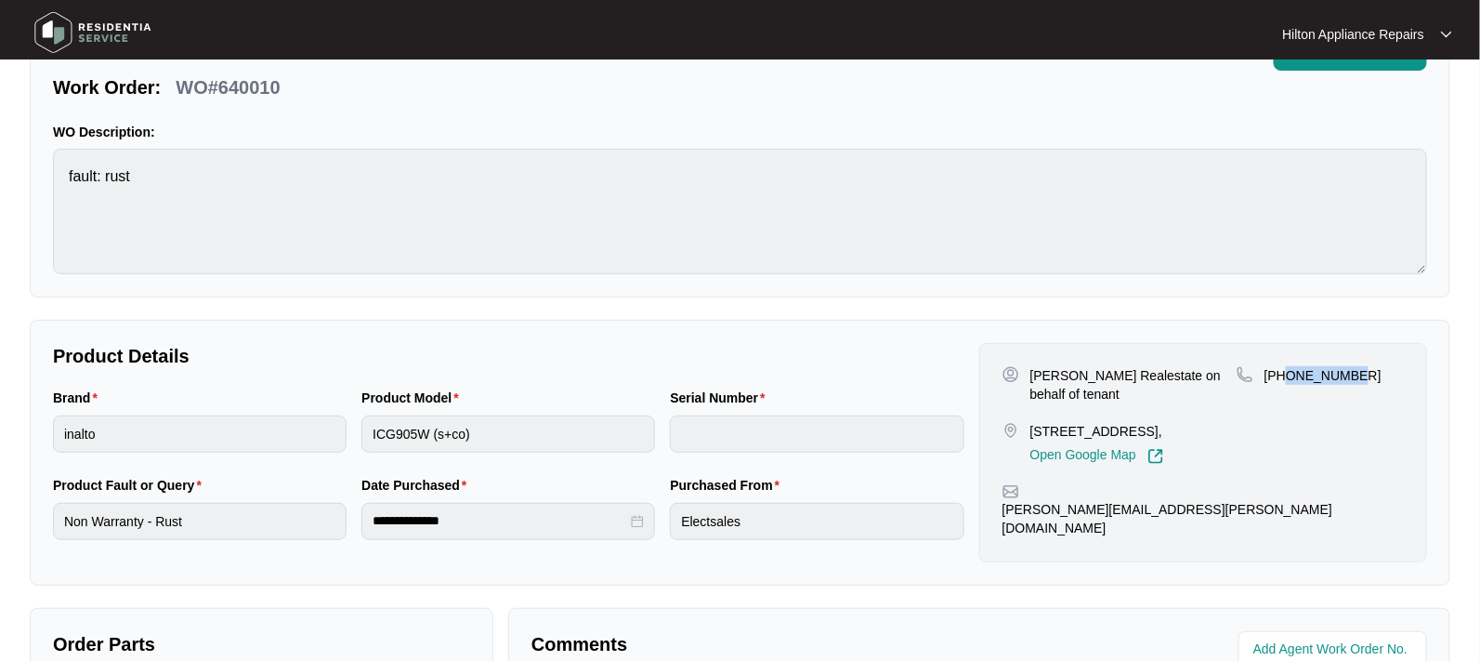
click at [1286, 377] on div "[PHONE_NUMBER]" at bounding box center [1320, 375] width 167 height 19
copy p "417888152"
drag, startPoint x: 1192, startPoint y: 492, endPoint x: 1033, endPoint y: 485, distance: 159.0
click at [1033, 500] on p "[PERSON_NAME][EMAIL_ADDRESS][PERSON_NAME][DOMAIN_NAME]" at bounding box center [1202, 518] width 401 height 37
copy p "[PERSON_NAME][EMAIL_ADDRESS][PERSON_NAME][DOMAIN_NAME]"
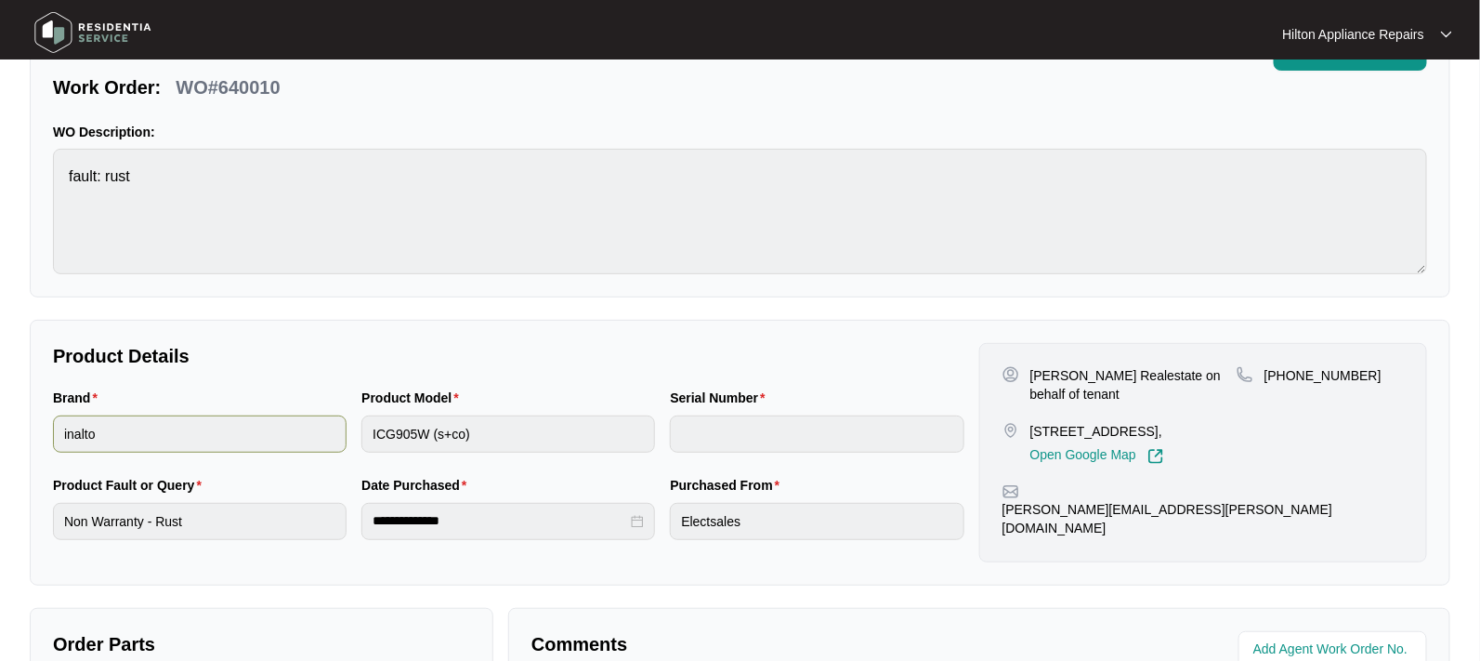
click at [227, 425] on div "Brand inalto Product Model ICG905W (s+co) Serial Number" at bounding box center [509, 430] width 926 height 87
drag, startPoint x: 297, startPoint y: 90, endPoint x: 180, endPoint y: 77, distance: 117.8
click at [180, 77] on div "Work Order: WO#640010" at bounding box center [232, 84] width 359 height 33
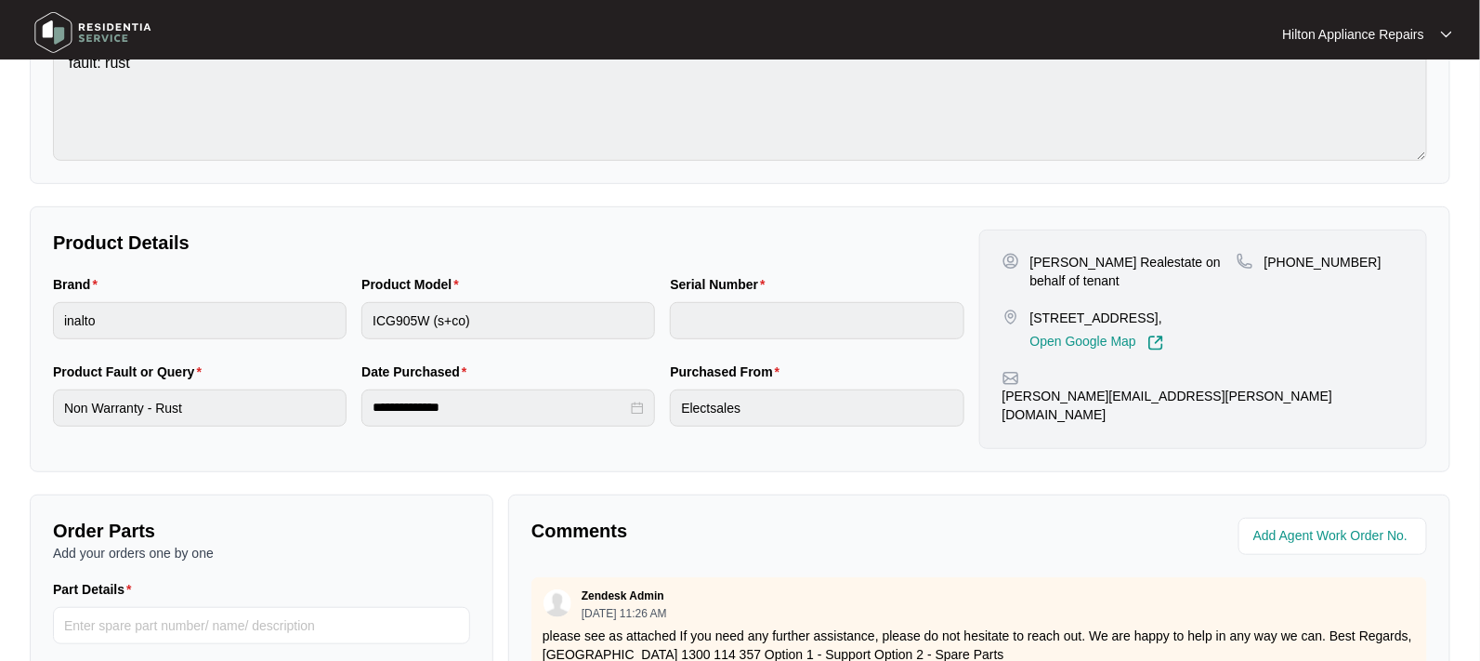
scroll to position [569, 0]
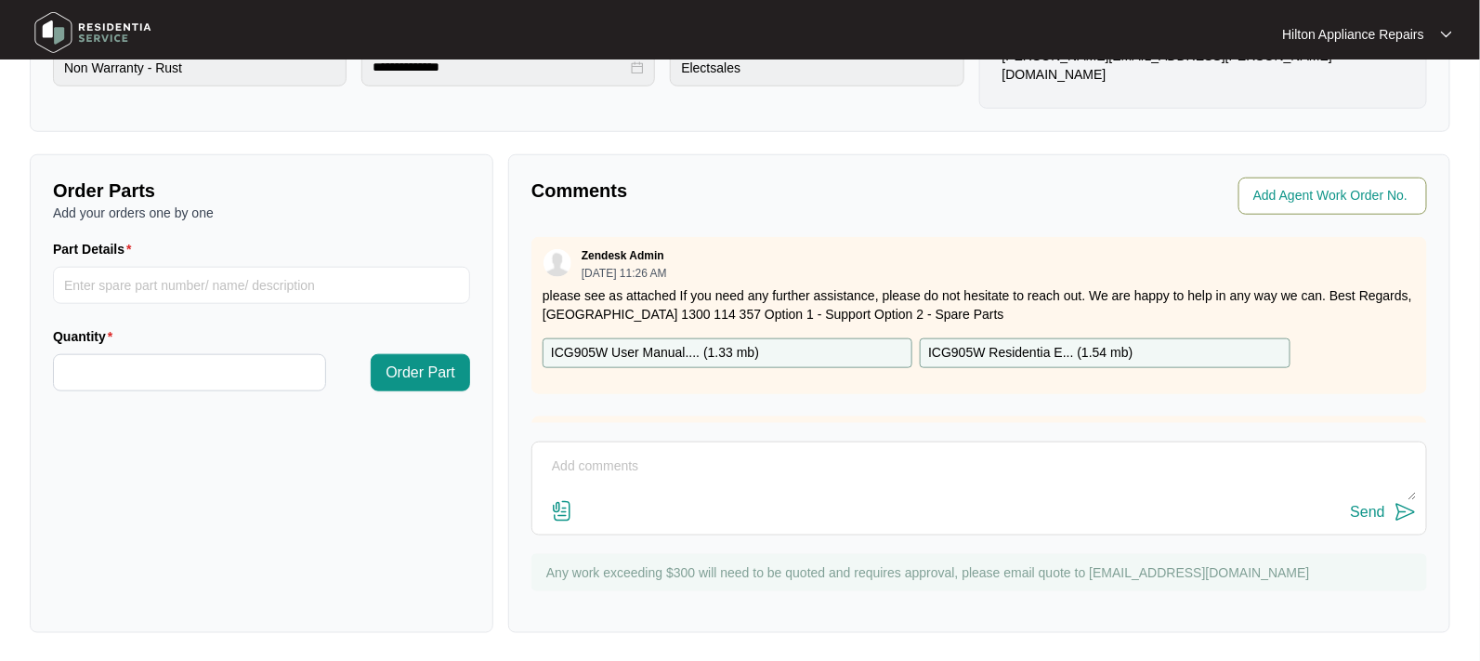
click at [1285, 201] on input "string" at bounding box center [1334, 196] width 163 height 22
type input "42165"
click at [927, 170] on div "Comments Agent Work Order No. Zendesk Admin [DATE] 11:26 AM please see as attac…" at bounding box center [979, 393] width 942 height 478
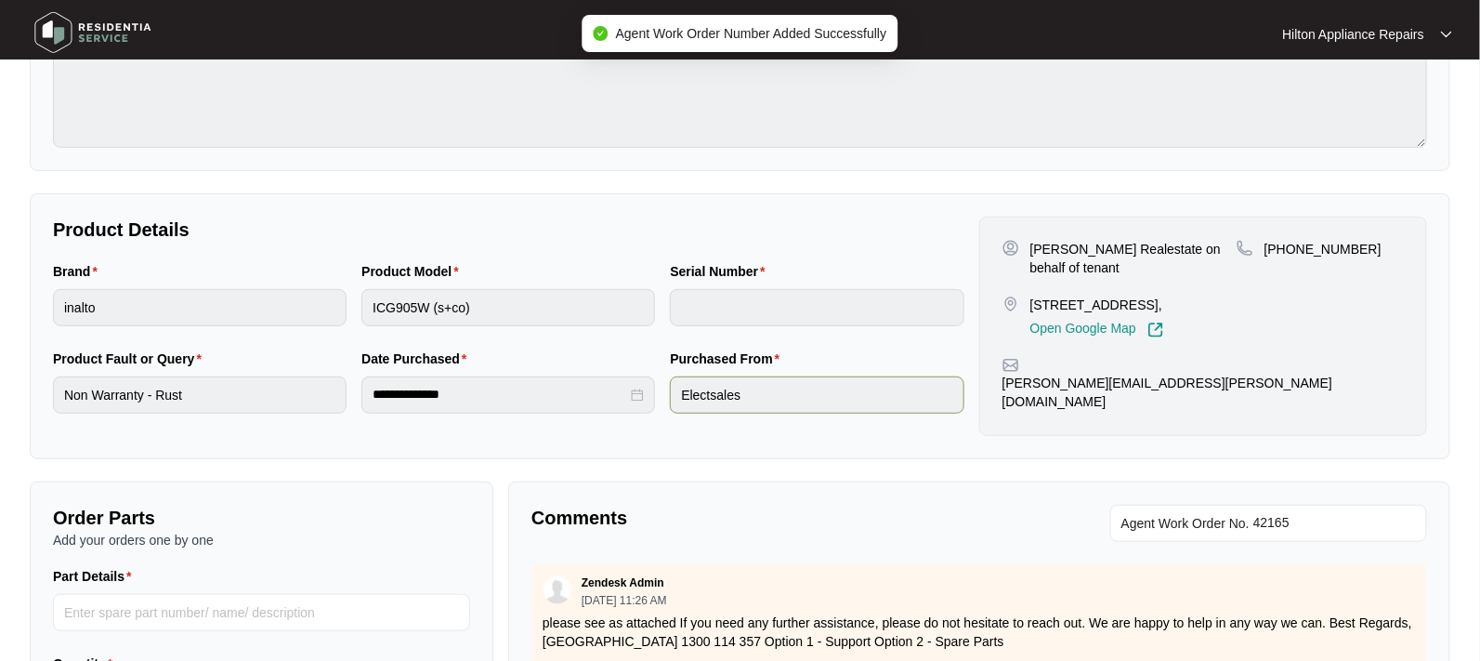
scroll to position [0, 0]
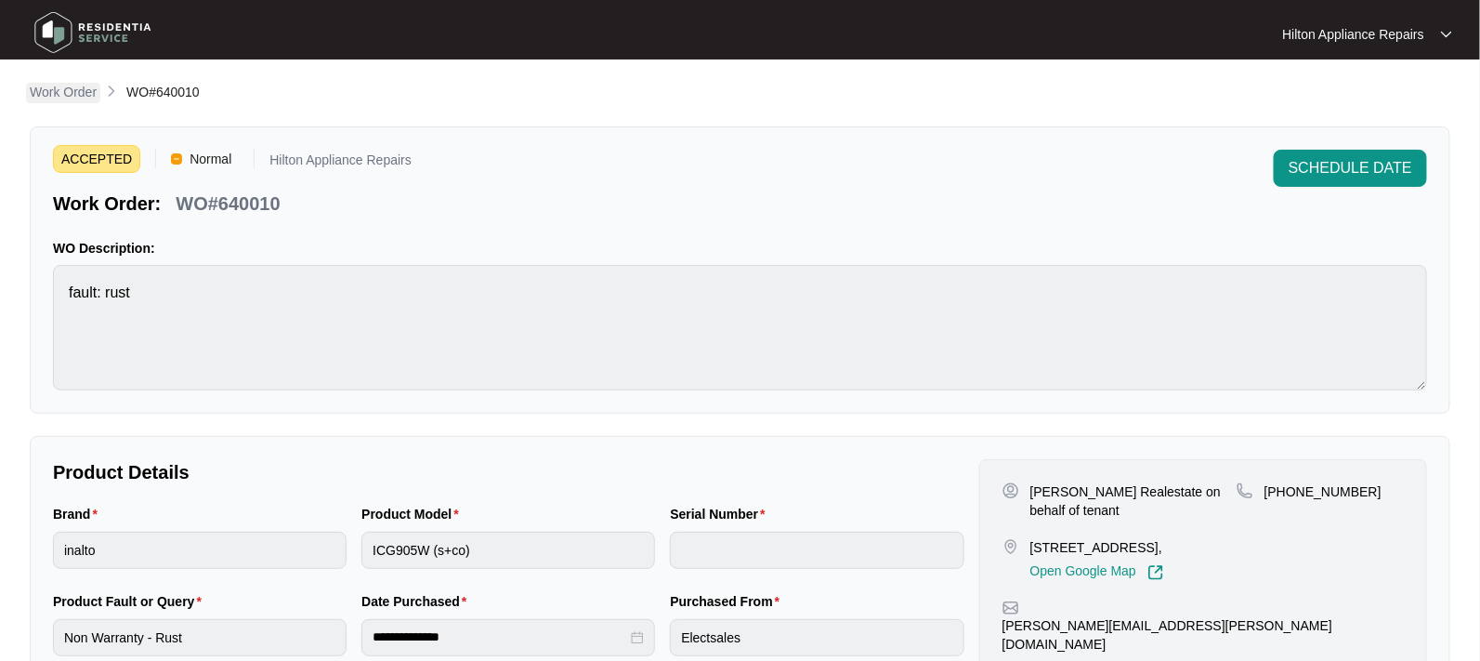
click at [62, 100] on p "Work Order" at bounding box center [63, 92] width 67 height 19
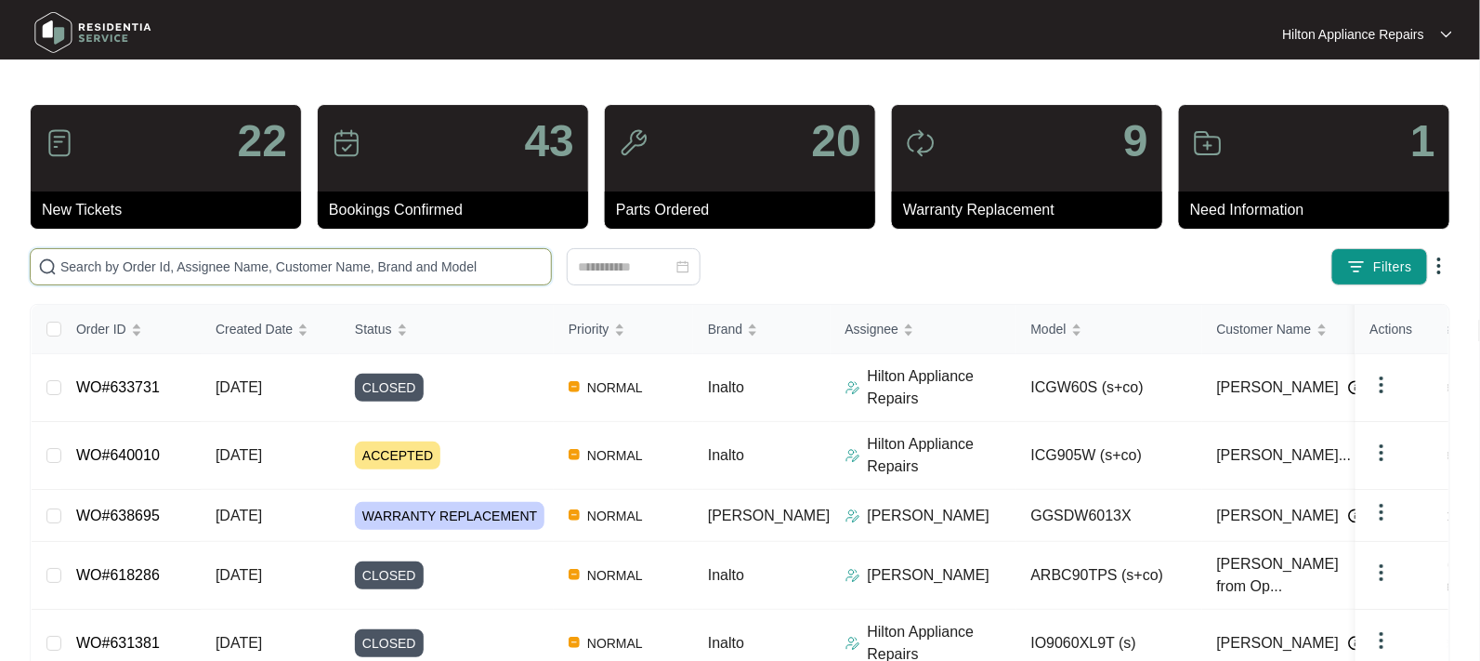
click at [101, 262] on input "text" at bounding box center [301, 266] width 483 height 20
paste input "638184"
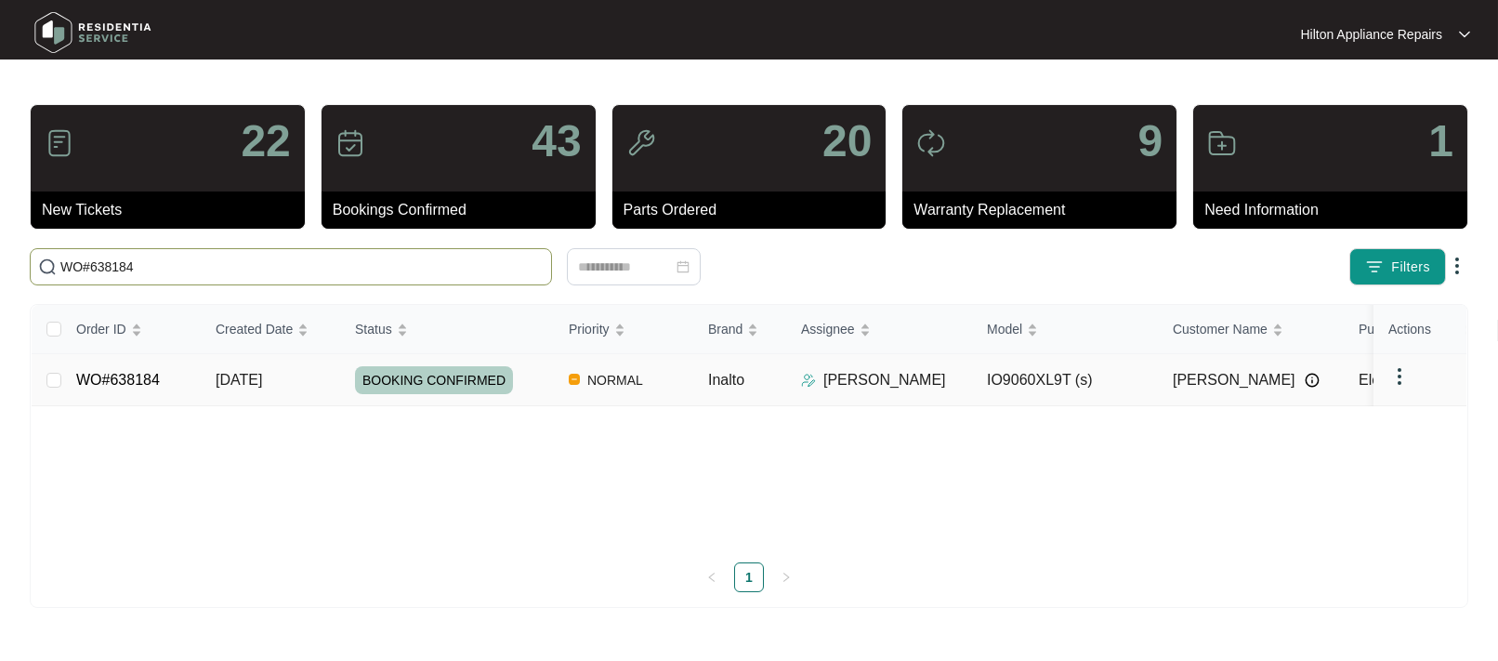
type input "WO#638184"
click at [252, 379] on span "[DATE]" at bounding box center [239, 380] width 46 height 16
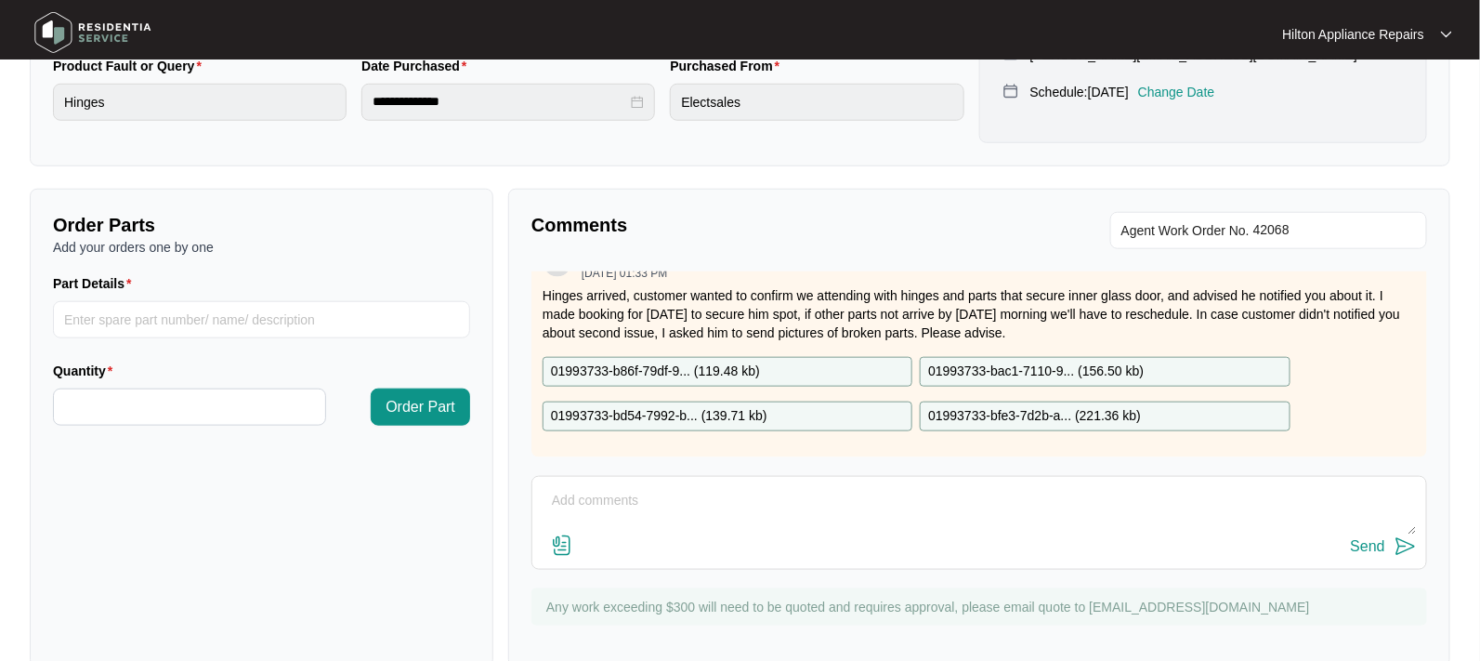
scroll to position [569, 0]
